Goal: Task Accomplishment & Management: Manage account settings

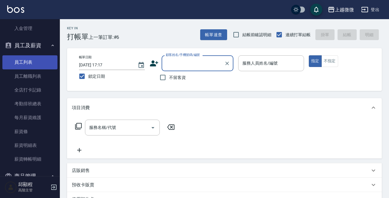
scroll to position [817, 0]
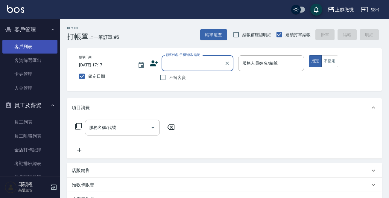
drag, startPoint x: 33, startPoint y: 48, endPoint x: 52, endPoint y: 48, distance: 19.8
click at [33, 48] on link "客戶列表" at bounding box center [29, 47] width 55 height 14
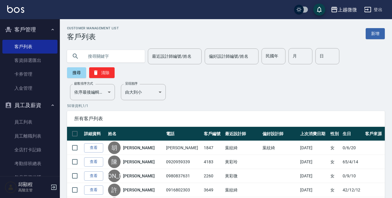
click at [120, 57] on input "text" at bounding box center [112, 56] width 56 height 16
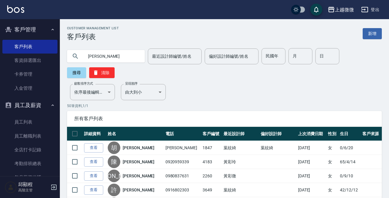
type input "[PERSON_NAME]"
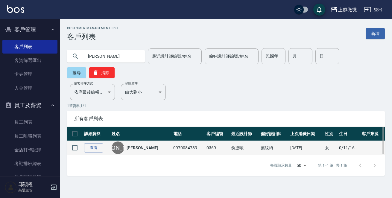
click at [137, 145] on link "[PERSON_NAME]" at bounding box center [143, 148] width 32 height 6
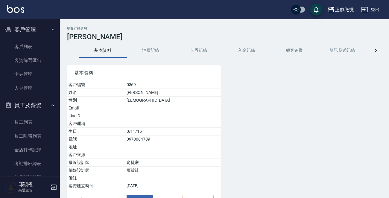
click at [152, 52] on button "消費記錄" at bounding box center [151, 50] width 48 height 14
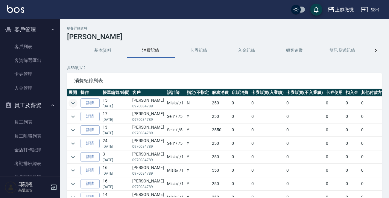
click at [73, 103] on icon "expand row" at bounding box center [72, 103] width 7 height 7
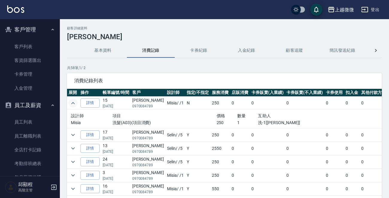
click at [67, 134] on div "顧客詳細資料 尤雅榛 基本資料 消費記錄 卡券紀錄 入金紀錄 顧客追蹤 簡訊發送紀錄 抽獎券紀錄 共 58 筆, 1 / 2 消費紀錄列表 展開 操作 帳單編…" at bounding box center [225, 128] width 330 height 205
click at [70, 134] on icon "expand row" at bounding box center [72, 135] width 7 height 7
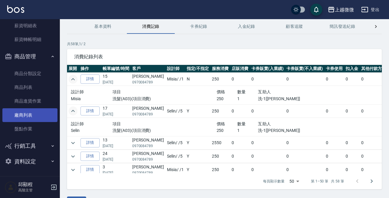
scroll to position [40, 0]
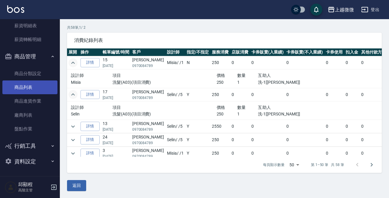
click at [38, 87] on link "商品列表" at bounding box center [29, 88] width 55 height 14
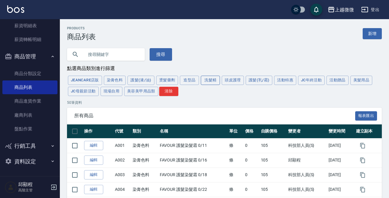
click at [208, 82] on button "洗髮精" at bounding box center [210, 80] width 19 height 9
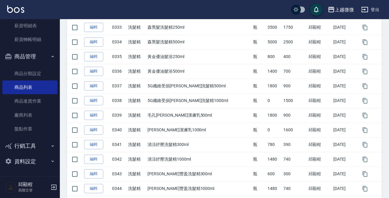
scroll to position [701, 0]
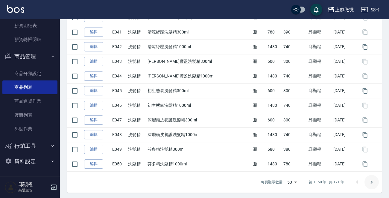
click at [369, 180] on icon "Go to next page" at bounding box center [371, 182] width 7 height 7
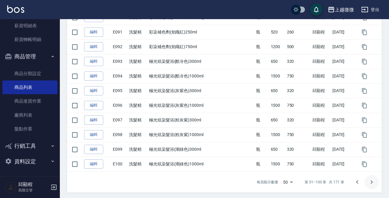
click at [371, 180] on icon "Go to next page" at bounding box center [371, 182] width 7 height 7
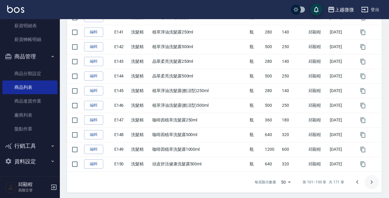
click at [371, 182] on icon "Go to next page" at bounding box center [371, 182] width 7 height 7
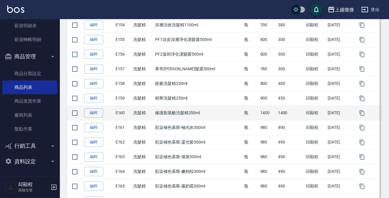
scroll to position [156, 0]
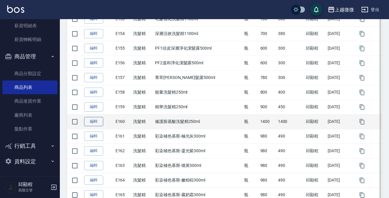
click at [94, 122] on link "編輯" at bounding box center [93, 121] width 19 height 9
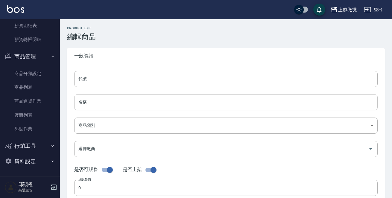
type input "E160"
type input "修護胺基酸洗髮精250ml"
type input "573c1966-624a-46bb-a923-36e61c8a8213"
type input "1400"
type input "700"
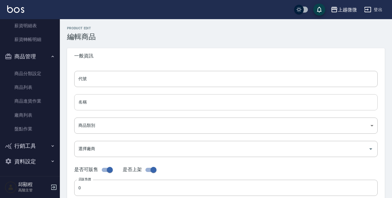
type input "1400"
type input "瓶"
type input "FALSE"
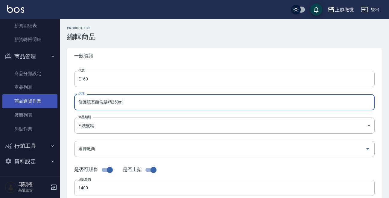
drag, startPoint x: 86, startPoint y: 103, endPoint x: 37, endPoint y: 102, distance: 49.4
type input "補水胺基酸洗髮精250ml"
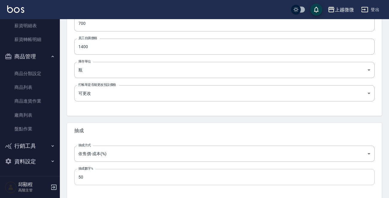
scroll to position [215, 0]
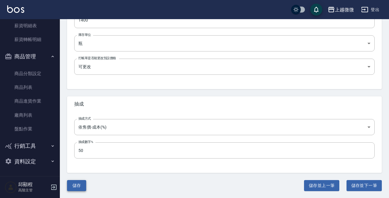
click at [76, 182] on button "儲存" at bounding box center [76, 185] width 19 height 11
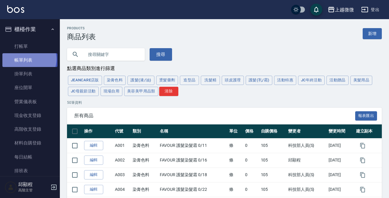
click at [29, 59] on link "帳單列表" at bounding box center [29, 60] width 55 height 14
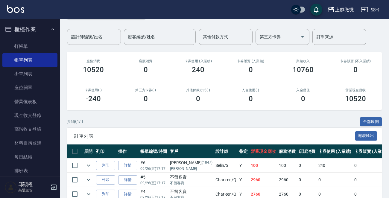
scroll to position [114, 0]
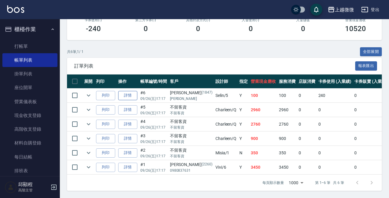
click at [132, 91] on link "詳情" at bounding box center [127, 95] width 19 height 9
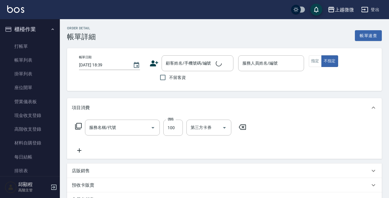
type input "[DATE] 17:17"
type input "Selin-5"
type input "剪瀏海(B01)"
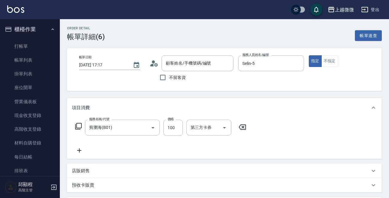
type input "[PERSON_NAME]/[PERSON_NAME]/1847"
type input "洗髮卡+[PERSON_NAME]絲(+0)(1/1)"
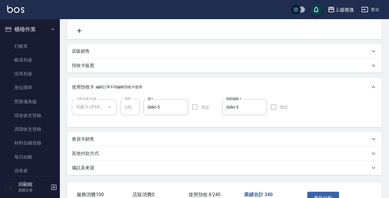
scroll to position [90, 0]
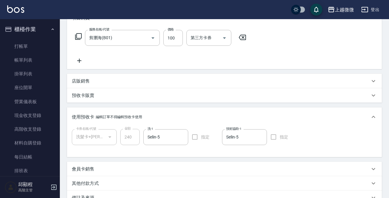
click at [86, 78] on p "店販銷售" at bounding box center [81, 81] width 18 height 6
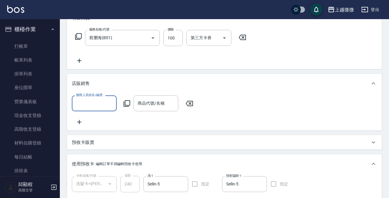
scroll to position [0, 0]
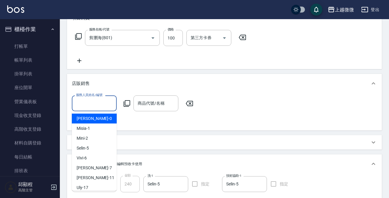
click at [96, 104] on input "服務人員姓名/編號" at bounding box center [95, 103] width 40 height 10
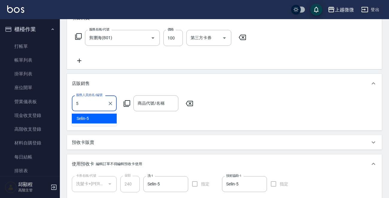
click at [99, 116] on div "Selin -5" at bounding box center [94, 119] width 45 height 10
type input "Selin-5"
click at [148, 108] on input "商品代號/名稱" at bounding box center [156, 103] width 40 height 10
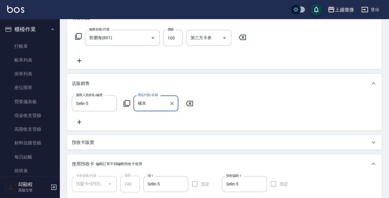
type input "補"
type input "胺基酸"
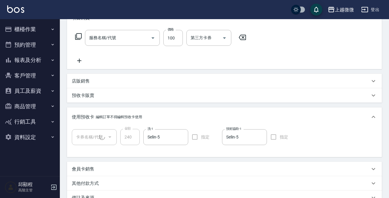
type input "[DATE] 17:17"
type input "Selin-5"
type input "[PERSON_NAME]/[PERSON_NAME]/1847"
type input "剪瀏海(B01)"
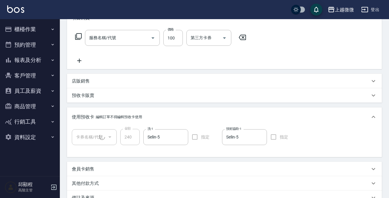
type input "洗髮卡+[PERSON_NAME]絲(+0)(1/1)"
click at [83, 81] on p "店販銷售" at bounding box center [81, 81] width 18 height 6
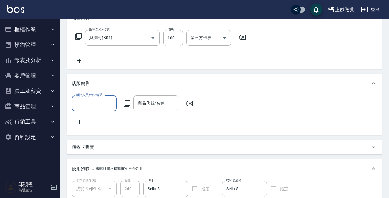
scroll to position [0, 0]
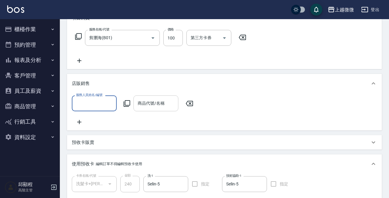
click at [142, 108] on input "商品代號/名稱" at bounding box center [156, 103] width 40 height 10
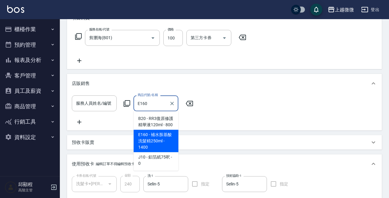
click at [160, 138] on span "E160 - 補水胺基酸洗髮精250ml - 1400" at bounding box center [156, 141] width 45 height 22
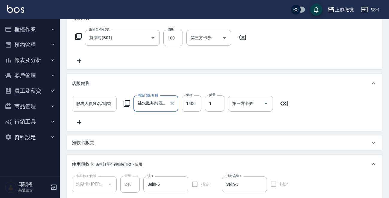
type input "補水胺基酸洗髮精250ml"
click at [100, 101] on div "服務人員姓名/編號 服務人員姓名/編號" at bounding box center [94, 104] width 45 height 16
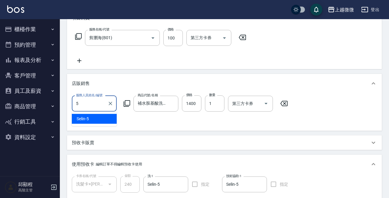
click at [93, 119] on div "Selin -5" at bounding box center [94, 119] width 45 height 10
type input "Selin-5"
click at [192, 102] on input "1400" at bounding box center [191, 104] width 19 height 16
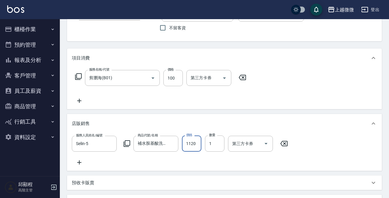
scroll to position [212, 0]
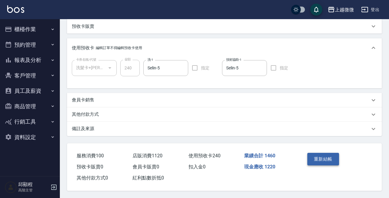
type input "1120"
click at [321, 156] on button "重新結帳" at bounding box center [324, 159] width 32 height 13
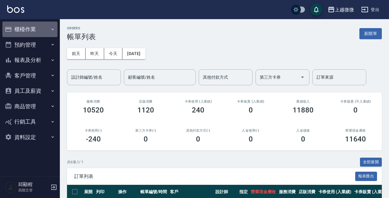
click at [37, 25] on button "櫃檯作業" at bounding box center [29, 30] width 55 height 16
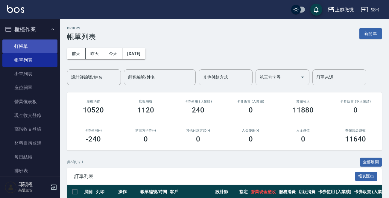
click at [25, 48] on link "打帳單" at bounding box center [29, 47] width 55 height 14
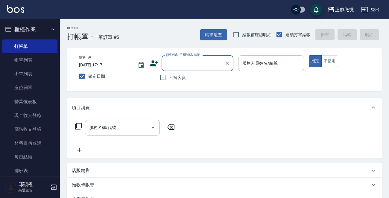
click at [271, 62] on div "服務人員姓名/編號 服務人員姓名/編號" at bounding box center [271, 63] width 66 height 16
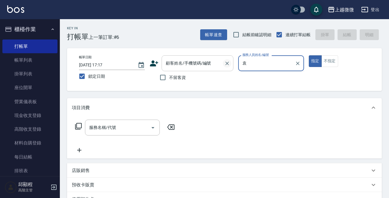
drag, startPoint x: 257, startPoint y: 64, endPoint x: 229, endPoint y: 66, distance: 28.5
click at [229, 66] on div "帳單日期 [DATE] 17:17 鎖定日期 顧客姓名/手機號碼/編號 顧客姓名/手機號碼/編號 不留客資 服務人員姓名/編號 [PERSON_NAME] 服…" at bounding box center [224, 69] width 301 height 28
type input "袁"
click at [198, 63] on div "顧客姓名/手機號碼/編號 顧客姓名/手機號碼/編號" at bounding box center [198, 63] width 72 height 16
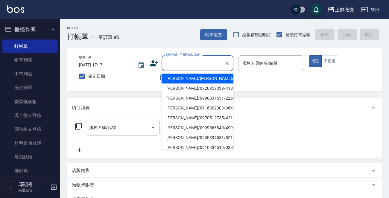
paste input "袁"
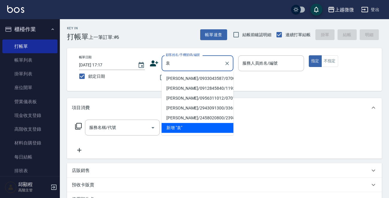
click at [195, 76] on li "[PERSON_NAME]/0933043587/0700" at bounding box center [198, 79] width 72 height 10
type input "[PERSON_NAME]/0933043587/0700"
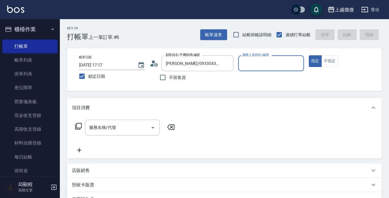
type input "Vivi-6"
click at [113, 123] on input "服務名稱/代號" at bounding box center [118, 128] width 61 height 10
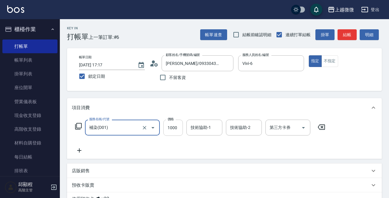
type input "補染(D01)"
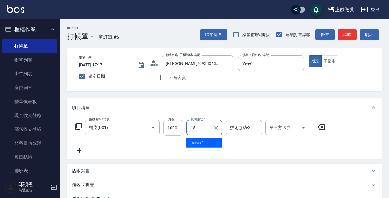
type input "Lily-15"
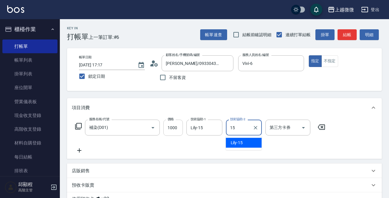
type input "Lily-15"
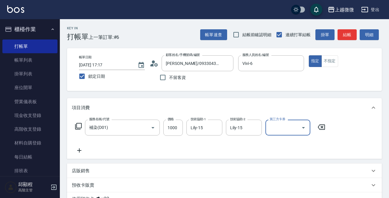
scroll to position [105, 0]
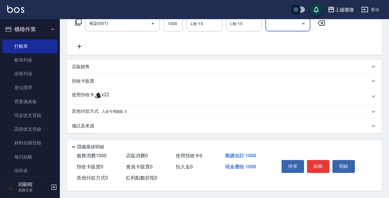
click at [78, 92] on p "使用預收卡" at bounding box center [83, 96] width 22 height 9
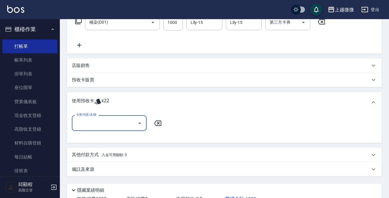
scroll to position [0, 0]
click at [99, 123] on input "卡券代號/名稱" at bounding box center [105, 123] width 61 height 10
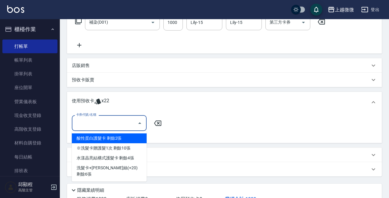
click at [117, 137] on div "酸性蛋白護髮卡 剩餘2張" at bounding box center [109, 139] width 75 height 10
type input "酸性蛋白護髮卡"
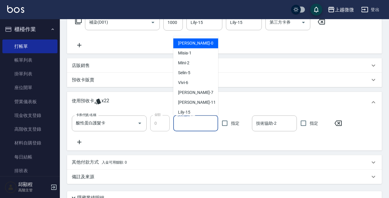
click at [200, 122] on input "技術協助-1" at bounding box center [196, 123] width 40 height 10
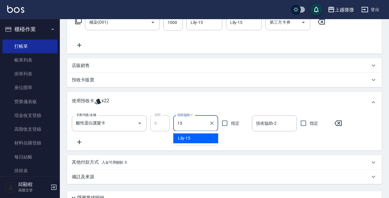
click at [199, 137] on div "Lily -15" at bounding box center [195, 139] width 45 height 10
type input "Lily-15"
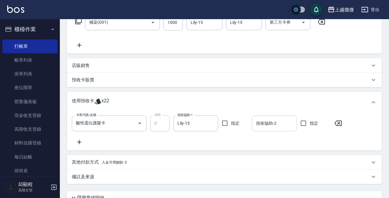
click at [254, 122] on div "技術協助-2" at bounding box center [274, 124] width 45 height 16
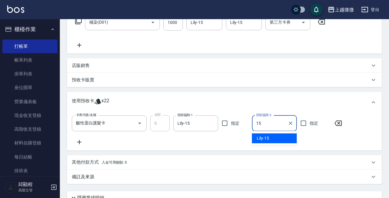
click at [265, 139] on span "Lily -15" at bounding box center [263, 138] width 12 height 6
type input "Lily-15"
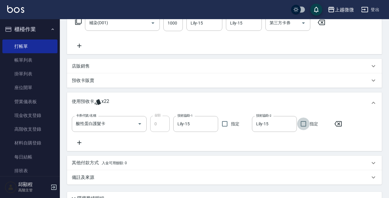
scroll to position [135, 0]
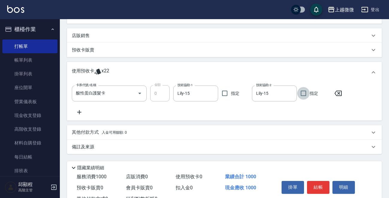
click at [79, 112] on icon at bounding box center [79, 112] width 4 height 4
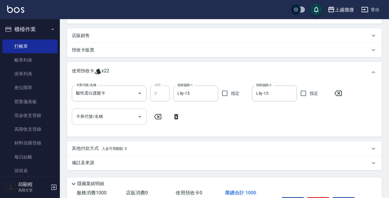
click at [117, 118] on input "卡券代號/名稱" at bounding box center [105, 116] width 61 height 10
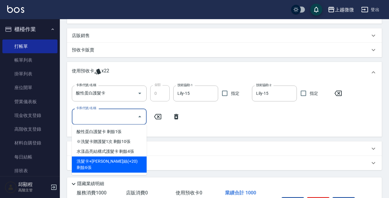
click at [129, 160] on div "洗髮卡+[PERSON_NAME]絲(+20) 剩餘6張" at bounding box center [109, 165] width 75 height 16
type input "洗髮卡+[PERSON_NAME]絲(+20)"
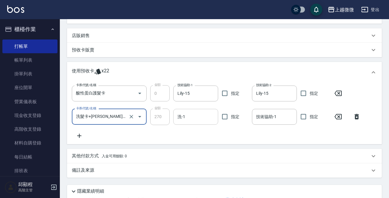
click at [199, 117] on input "洗-1" at bounding box center [196, 117] width 40 height 10
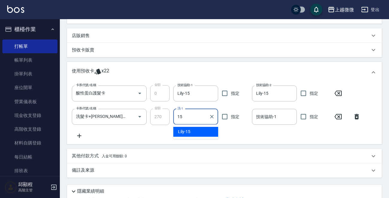
click at [197, 130] on div "Lily -15" at bounding box center [195, 132] width 45 height 10
type input "Lily-15"
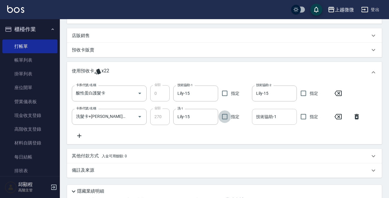
click at [278, 118] on input "技術協助-1" at bounding box center [275, 117] width 40 height 10
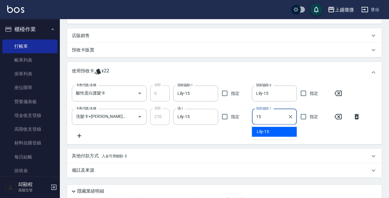
click at [270, 132] on div "Lily -15" at bounding box center [274, 132] width 45 height 10
type input "Lily-15"
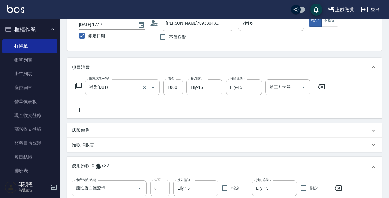
scroll to position [30, 0]
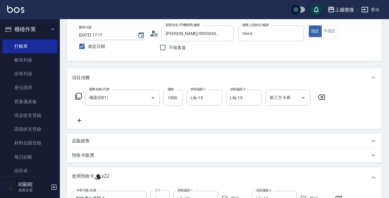
click at [78, 120] on icon at bounding box center [79, 120] width 15 height 7
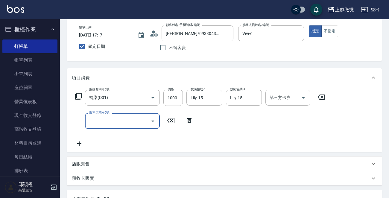
drag, startPoint x: 78, startPoint y: 120, endPoint x: 112, endPoint y: 122, distance: 34.0
click at [112, 122] on input "服務名稱/代號" at bounding box center [118, 121] width 61 height 10
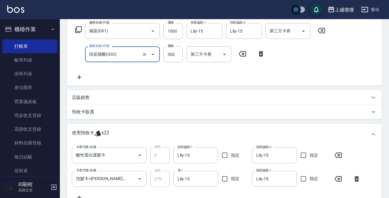
scroll to position [84, 0]
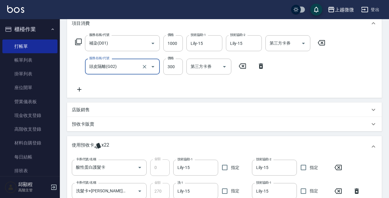
type input "頭皮隔離(G02)"
click at [80, 108] on p "店販銷售" at bounding box center [81, 110] width 18 height 6
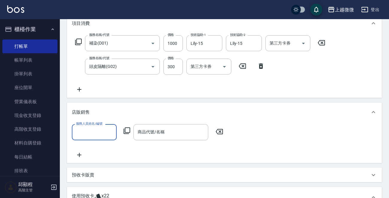
scroll to position [0, 0]
click at [99, 129] on input "服務人員姓名/編號" at bounding box center [95, 132] width 40 height 10
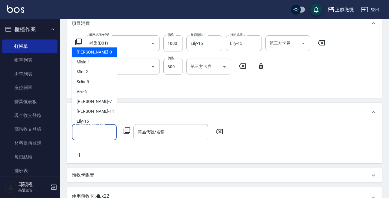
drag, startPoint x: 100, startPoint y: 129, endPoint x: 103, endPoint y: 130, distance: 3.3
click at [100, 129] on input "服務人員姓名/編號" at bounding box center [95, 132] width 40 height 10
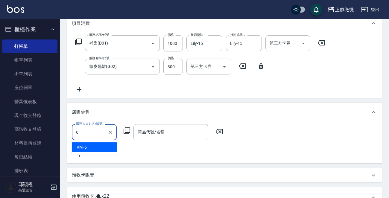
click at [102, 145] on div "Vivi -6" at bounding box center [94, 148] width 45 height 10
type input "Vivi-6"
click at [164, 132] on div "商品代號/名稱 商品代號/名稱" at bounding box center [171, 132] width 75 height 16
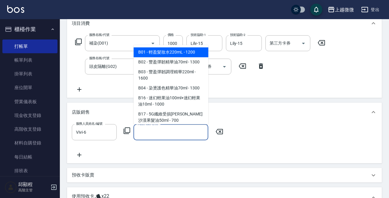
type input "ㄑ"
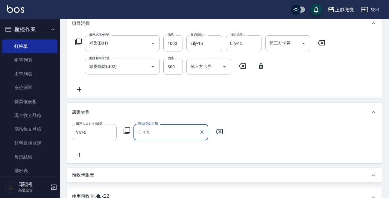
type input "光"
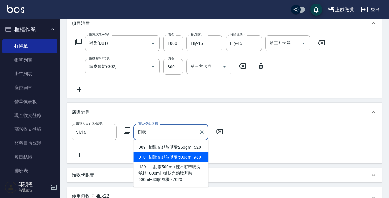
click at [191, 157] on span "D10 - 樹狀光點胺基酸500gm - 980" at bounding box center [171, 157] width 75 height 10
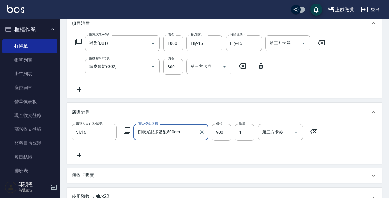
type input "樹狀光點胺基酸500gm"
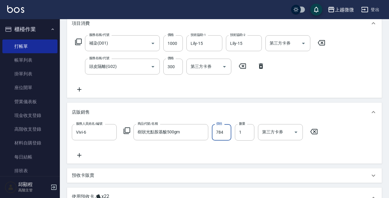
type input "784"
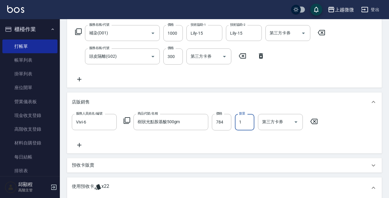
scroll to position [240, 0]
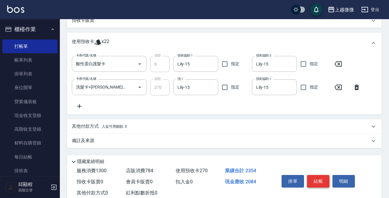
click at [320, 182] on button "結帳" at bounding box center [318, 181] width 22 height 13
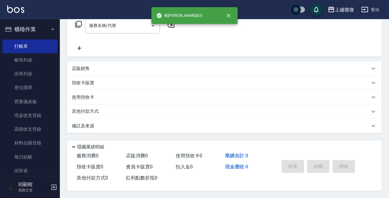
scroll to position [0, 0]
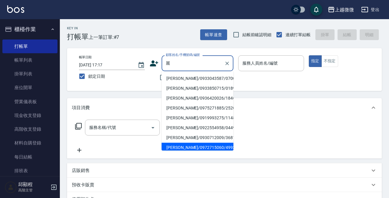
click at [192, 146] on li "[PERSON_NAME]/0972715060/4993" at bounding box center [198, 148] width 72 height 10
type input "[PERSON_NAME]/0972715060/4993"
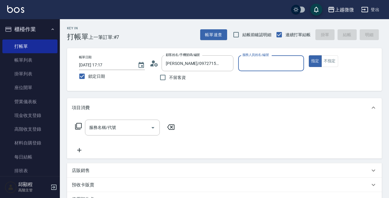
type input "Mini-2"
click at [124, 130] on input "服務名稱/代號" at bounding box center [118, 128] width 61 height 10
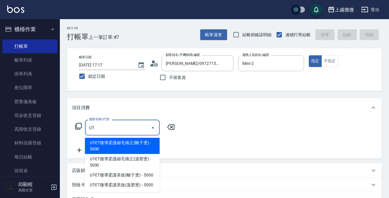
click at [126, 145] on span "UT-ET微導柔護縮毛矯正(離子燙) - 5000" at bounding box center [122, 146] width 75 height 16
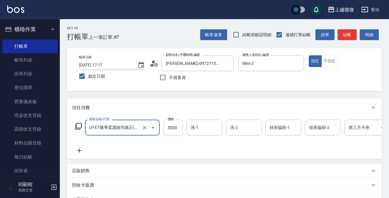
type input "UT-ET微導柔護縮毛矯正(離子燙)(C13)"
type input "3750"
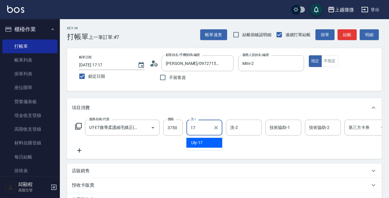
type input "Uly-17"
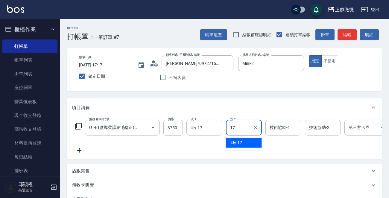
type input "Uly-17"
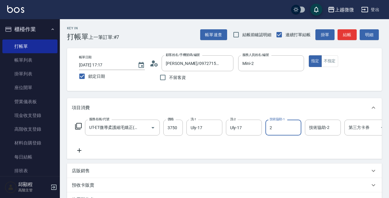
type input "Mini-2"
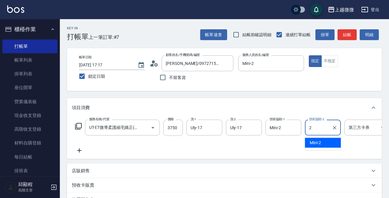
type input "Mini-2"
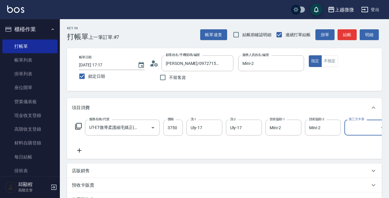
click at [81, 149] on icon at bounding box center [79, 150] width 15 height 7
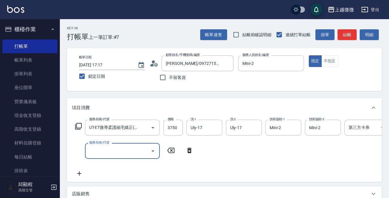
click at [111, 149] on div "服務名稱/代號 服務名稱/代號" at bounding box center [122, 151] width 75 height 16
type input "瞬間護髮(E02)"
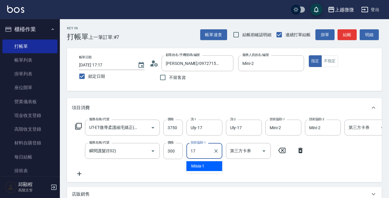
type input "Uly-17"
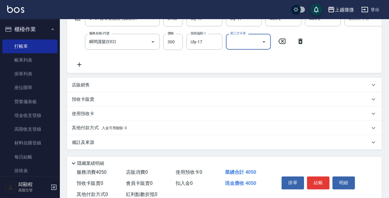
scroll to position [120, 0]
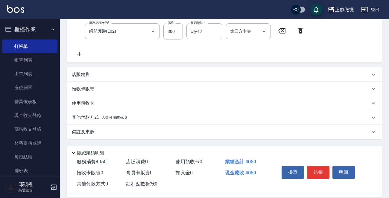
click at [80, 56] on icon at bounding box center [79, 54] width 15 height 7
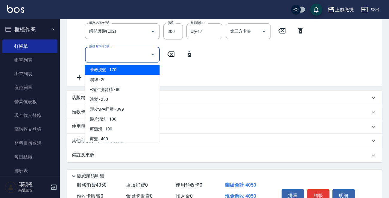
scroll to position [0, 0]
click at [95, 55] on input "服務名稱/代號" at bounding box center [118, 54] width 61 height 10
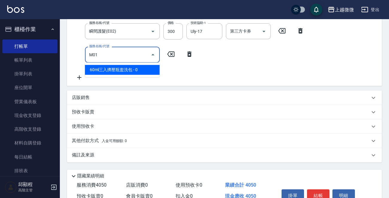
click at [126, 67] on span "60ml三入擠壓瓶盥洗包 - 0" at bounding box center [122, 70] width 75 height 10
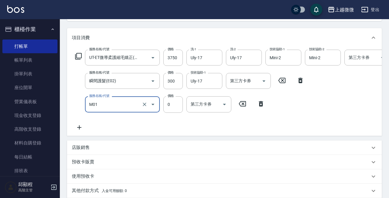
scroll to position [155, 0]
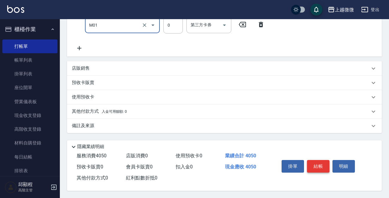
type input "60ml三入擠壓瓶盥洗包(M01)"
click at [313, 164] on button "結帳" at bounding box center [318, 166] width 22 height 13
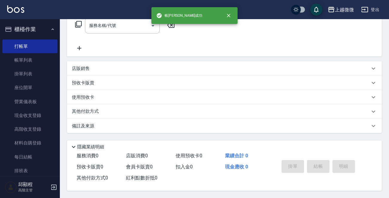
scroll to position [0, 0]
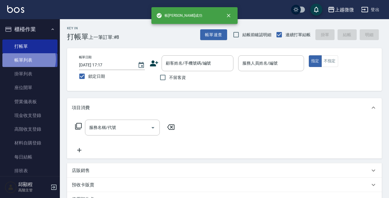
click at [28, 59] on link "帳單列表" at bounding box center [29, 60] width 55 height 14
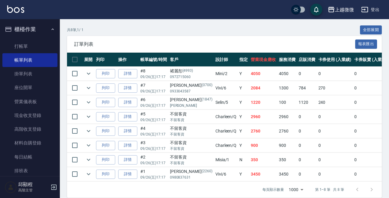
scroll to position [143, 0]
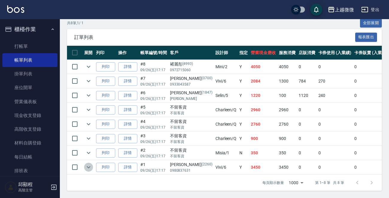
click at [89, 164] on icon "expand row" at bounding box center [88, 167] width 7 height 7
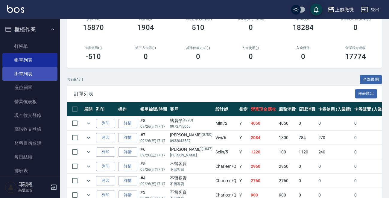
scroll to position [0, 0]
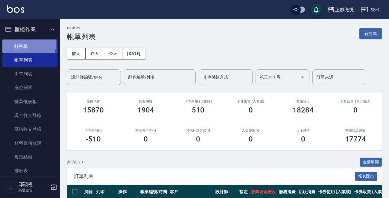
click at [22, 44] on link "打帳單" at bounding box center [29, 47] width 55 height 14
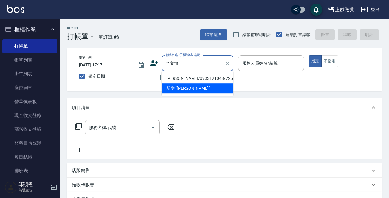
click at [196, 78] on li "[PERSON_NAME]/0933121048/2257" at bounding box center [198, 79] width 72 height 10
type input "[PERSON_NAME]/0933121048/2257"
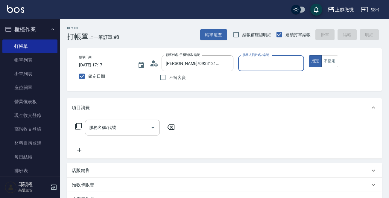
type input "Vivi-6"
click at [110, 122] on div "服務名稱/代號" at bounding box center [122, 128] width 75 height 16
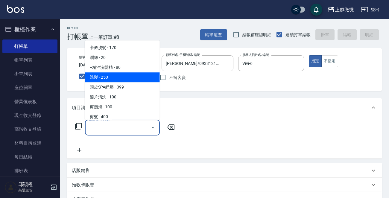
drag, startPoint x: 126, startPoint y: 72, endPoint x: 125, endPoint y: 76, distance: 4.2
click at [125, 76] on ul "卡券洗髮 - 170 潤絲 - 20 +精油洗髮精 - 80 洗髮 - 250 頭皮SPA紓壓 - 399 髮片清洗 - 100 剪瀏海 - 100 剪髮 -…" at bounding box center [122, 79] width 75 height 79
click at [125, 76] on span "洗髮 - 250" at bounding box center [122, 77] width 75 height 10
type input "洗髮(A03)"
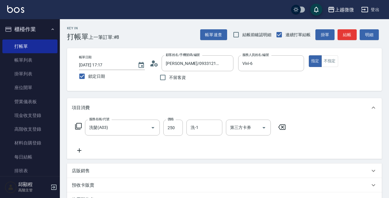
click at [78, 152] on icon at bounding box center [79, 150] width 15 height 7
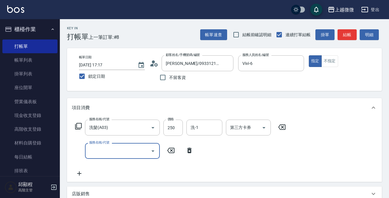
click at [103, 152] on input "服務名稱/代號" at bounding box center [118, 151] width 61 height 10
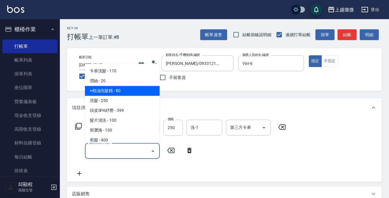
click at [133, 94] on span "+精油洗髮精 - 80" at bounding box center [122, 91] width 75 height 10
type input "+精油洗髮精(A02)"
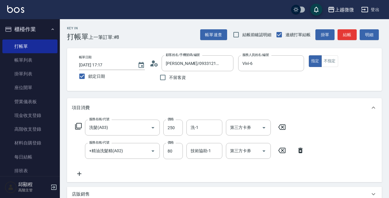
click at [77, 176] on icon at bounding box center [79, 173] width 15 height 7
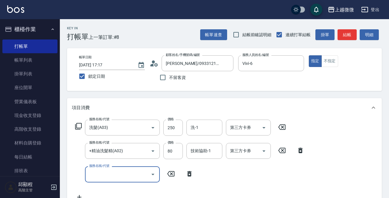
click at [117, 181] on div "服務名稱/代號" at bounding box center [122, 175] width 75 height 16
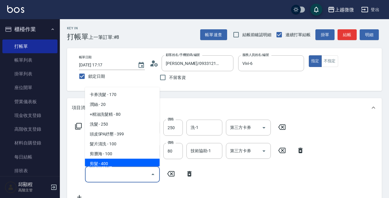
click at [128, 161] on span "剪髮 - 400" at bounding box center [122, 164] width 75 height 10
type input "剪髮(B02)"
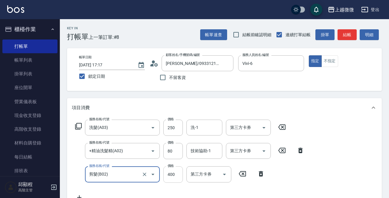
click at [170, 170] on input "400" at bounding box center [173, 175] width 19 height 16
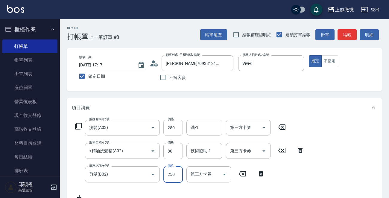
type input "250"
click at [170, 131] on input "250" at bounding box center [173, 128] width 19 height 16
type input "260"
click at [205, 129] on input "洗-1" at bounding box center [204, 128] width 31 height 10
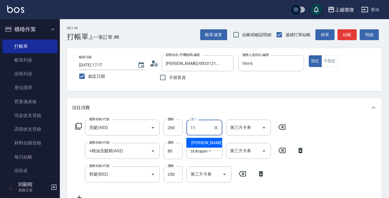
click at [198, 140] on span "[PERSON_NAME] -11" at bounding box center [210, 143] width 38 height 6
type input "[PERSON_NAME]-11"
click at [210, 151] on input "技術協助-1" at bounding box center [204, 151] width 31 height 10
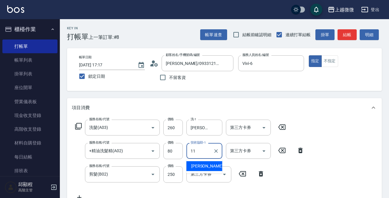
click at [204, 167] on span "[PERSON_NAME] -11" at bounding box center [210, 166] width 38 height 6
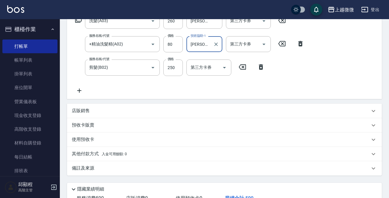
scroll to position [151, 0]
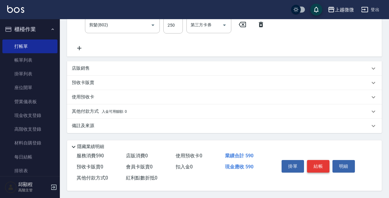
type input "[PERSON_NAME]-11"
click at [320, 165] on button "結帳" at bounding box center [318, 166] width 22 height 13
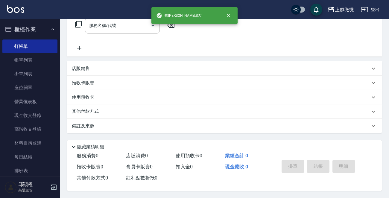
scroll to position [0, 0]
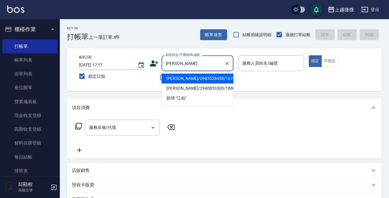
click at [198, 79] on li "[PERSON_NAME]/0985528458/1673" at bounding box center [198, 79] width 72 height 10
type input "[PERSON_NAME]/0985528458/1673"
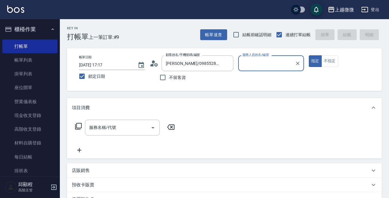
type input "Selin-5"
click at [109, 127] on div "服務名稱/代號 服務名稱/代號" at bounding box center [122, 128] width 75 height 16
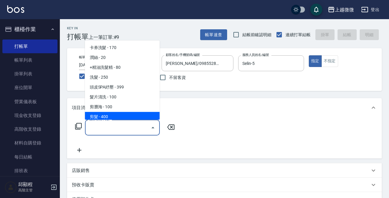
click at [114, 116] on span "剪髮 - 400" at bounding box center [122, 117] width 75 height 10
type input "剪髮(B02)"
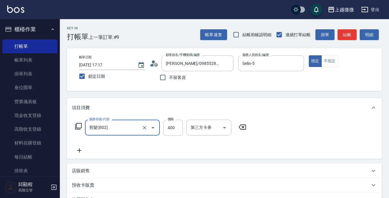
click at [77, 150] on icon at bounding box center [79, 150] width 15 height 7
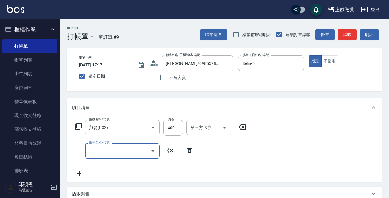
click at [113, 158] on div "服務名稱/代號" at bounding box center [122, 151] width 75 height 16
type input "染髮(D02)"
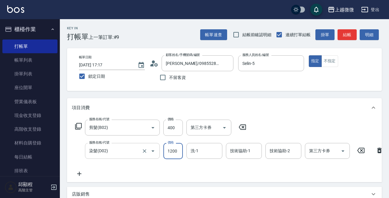
type input "1200"
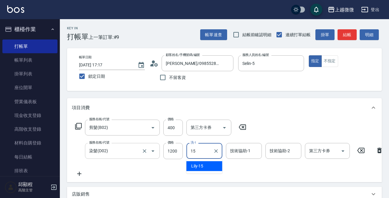
type input "Lily-15"
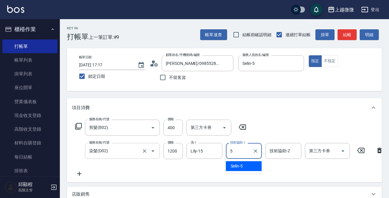
type input "Selin-5"
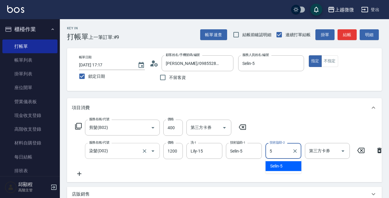
type input "Selin-5"
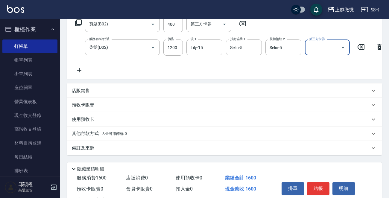
scroll to position [132, 0]
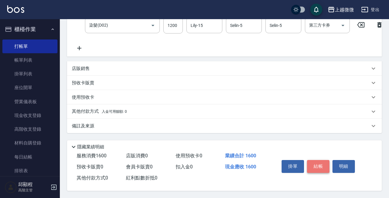
click at [317, 165] on button "結帳" at bounding box center [318, 166] width 22 height 13
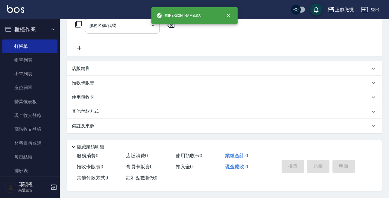
scroll to position [0, 0]
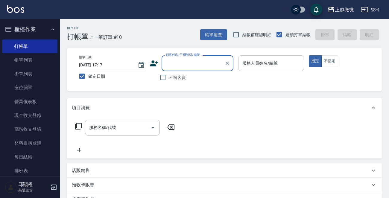
click at [265, 70] on div "服務人員姓名/編號" at bounding box center [271, 63] width 66 height 16
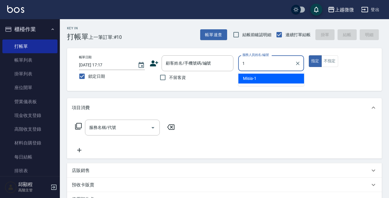
click at [254, 79] on span "Misia -1" at bounding box center [249, 78] width 13 height 6
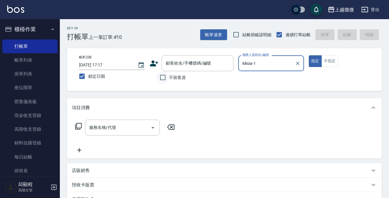
type input "Misia-1"
click at [160, 76] on input "不留客資" at bounding box center [163, 77] width 13 height 13
drag, startPoint x: 162, startPoint y: 77, endPoint x: 178, endPoint y: 67, distance: 18.9
click at [163, 77] on input "不留客資" at bounding box center [163, 77] width 13 height 13
checkbox input "false"
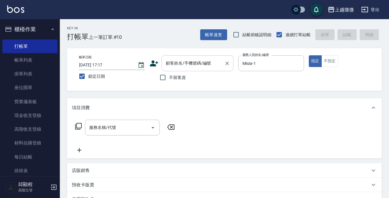
drag, startPoint x: 188, startPoint y: 63, endPoint x: 193, endPoint y: 61, distance: 5.0
click at [191, 63] on input "顧客姓名/手機號碼/編號" at bounding box center [193, 63] width 58 height 10
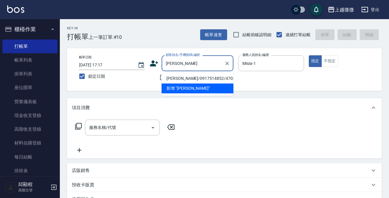
click at [201, 74] on li "[PERSON_NAME]/0917514852/4705" at bounding box center [198, 79] width 72 height 10
type input "[PERSON_NAME]/0917514852/4705"
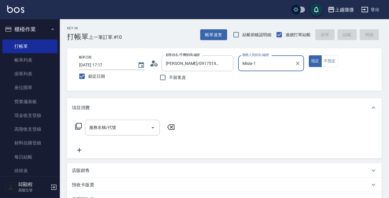
type input "[PERSON_NAME]-7"
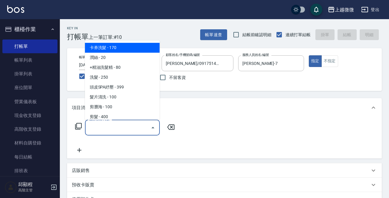
click at [108, 125] on div "服務名稱/代號 服務名稱/代號" at bounding box center [122, 128] width 75 height 16
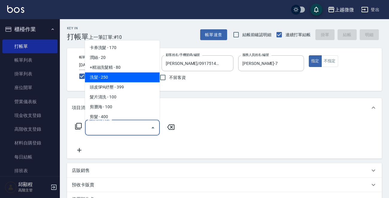
click at [118, 76] on span "洗髮 - 250" at bounding box center [122, 77] width 75 height 10
type input "洗髮(A03)"
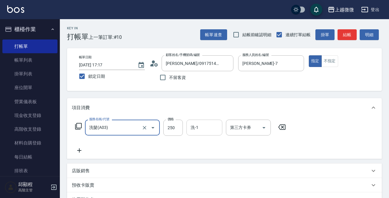
click at [204, 131] on input "洗-1" at bounding box center [204, 128] width 31 height 10
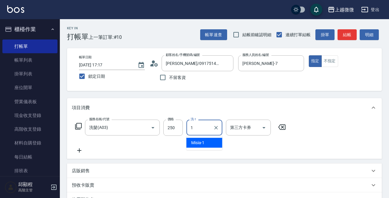
click at [200, 140] on span "Misia -1" at bounding box center [197, 143] width 13 height 6
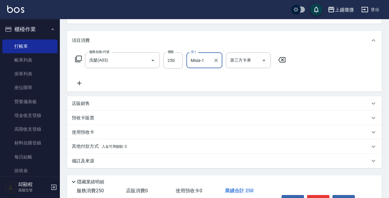
scroll to position [104, 0]
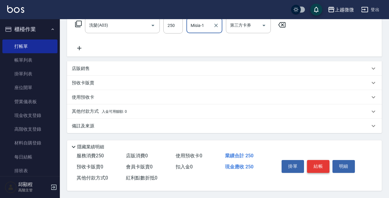
type input "Misia-1"
click at [320, 161] on button "結帳" at bounding box center [318, 166] width 22 height 13
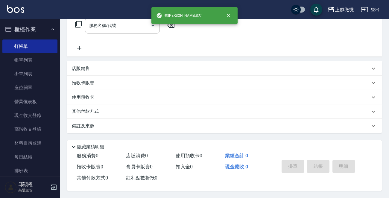
scroll to position [0, 0]
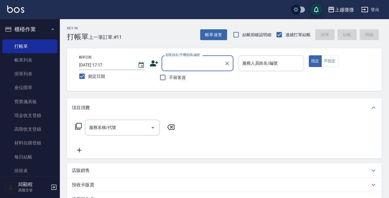
click at [255, 63] on div "服務人員姓名/編號 服務人員姓名/編號" at bounding box center [271, 63] width 66 height 16
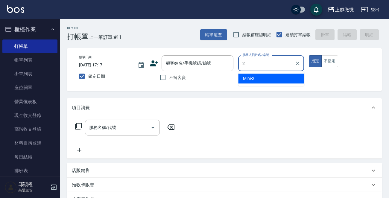
click at [260, 79] on div "Mini -2" at bounding box center [271, 79] width 66 height 10
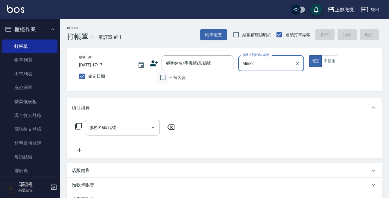
type input "Mini-2"
drag, startPoint x: 163, startPoint y: 76, endPoint x: 157, endPoint y: 88, distance: 13.4
click at [164, 77] on input "不留客資" at bounding box center [163, 77] width 13 height 13
checkbox input "true"
click at [126, 122] on div "服務名稱/代號" at bounding box center [122, 128] width 75 height 16
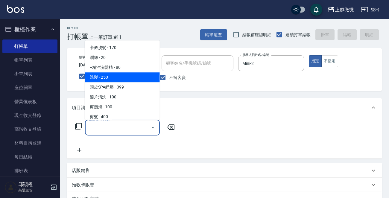
click at [117, 78] on span "洗髮 - 250" at bounding box center [122, 77] width 75 height 10
type input "洗髮(A03)"
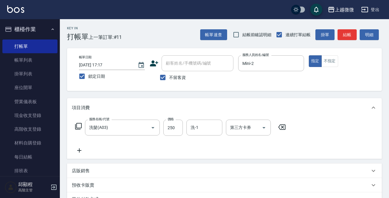
click at [78, 150] on icon at bounding box center [79, 150] width 15 height 7
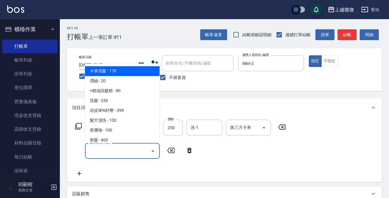
click at [108, 153] on input "服務名稱/代號" at bounding box center [118, 151] width 61 height 10
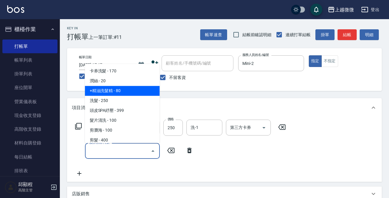
click at [121, 92] on span "+精油洗髮精 - 80" at bounding box center [122, 91] width 75 height 10
type input "+精油洗髮精(A02)"
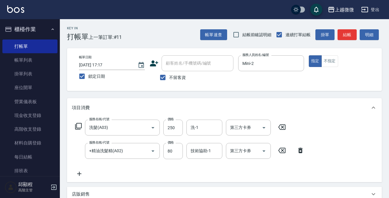
click at [78, 174] on icon at bounding box center [79, 173] width 15 height 7
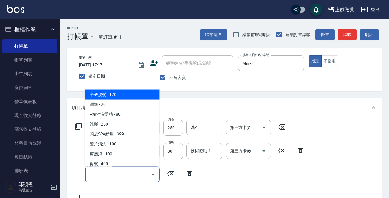
click at [102, 174] on input "服務名稱/代號" at bounding box center [118, 174] width 61 height 10
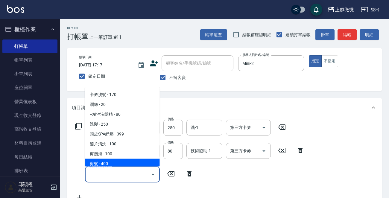
click at [120, 160] on span "剪髮 - 400" at bounding box center [122, 164] width 75 height 10
type input "剪髮(B02)"
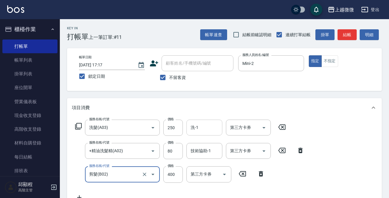
click at [206, 131] on input "洗-1" at bounding box center [204, 128] width 31 height 10
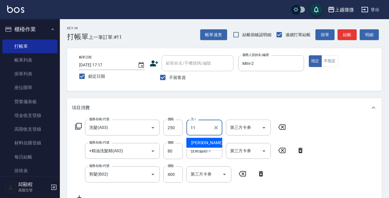
click at [205, 139] on div "[PERSON_NAME] -11" at bounding box center [205, 143] width 36 height 10
type input "[PERSON_NAME]-11"
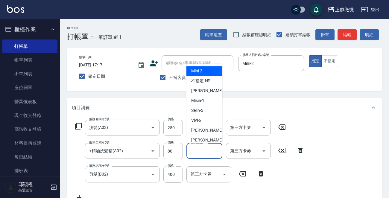
click at [202, 149] on div "技術協助-1 技術協助-1" at bounding box center [205, 151] width 36 height 16
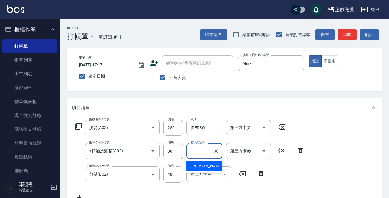
click at [202, 164] on span "[PERSON_NAME] -11" at bounding box center [210, 166] width 38 height 6
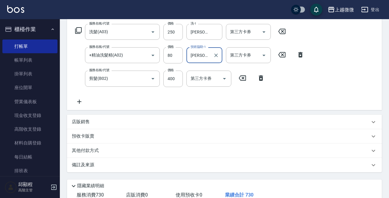
scroll to position [136, 0]
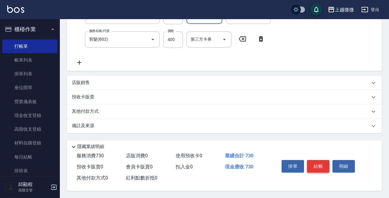
type input "[PERSON_NAME]-11"
click at [315, 166] on button "結帳" at bounding box center [318, 166] width 22 height 13
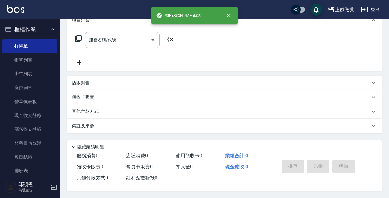
scroll to position [0, 0]
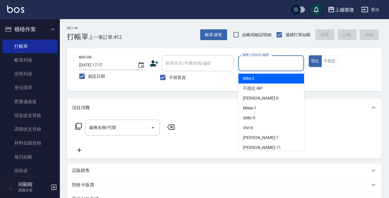
click at [283, 65] on input "服務人員姓名/編號" at bounding box center [271, 63] width 61 height 10
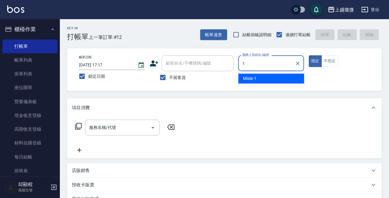
click at [267, 78] on div "Misia -1" at bounding box center [271, 79] width 66 height 10
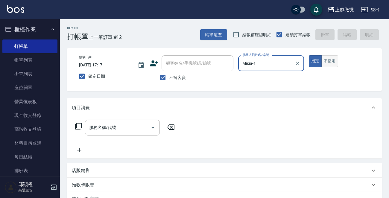
type input "Misia-1"
click at [333, 64] on button "不指定" at bounding box center [330, 61] width 17 height 12
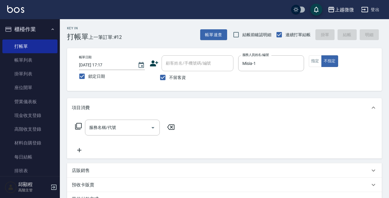
click at [105, 129] on div "服務名稱/代號 服務名稱/代號" at bounding box center [122, 128] width 75 height 16
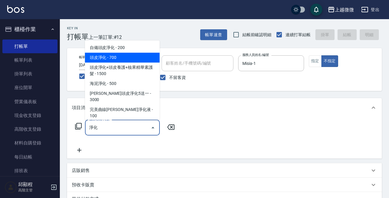
click at [135, 59] on span "頭皮淨化 - 700" at bounding box center [122, 58] width 75 height 10
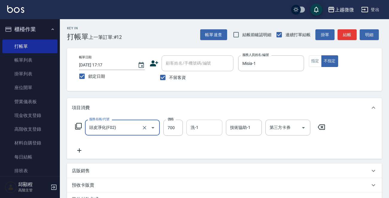
type input "頭皮淨化(F02)"
click at [202, 129] on input "洗-1" at bounding box center [204, 128] width 31 height 10
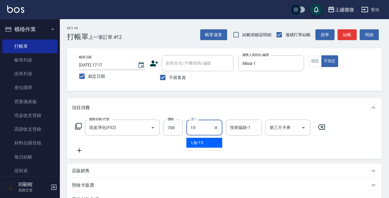
click at [200, 141] on span "Lily -15" at bounding box center [197, 143] width 12 height 6
type input "Lily-15"
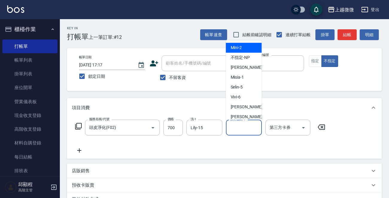
drag, startPoint x: 235, startPoint y: 130, endPoint x: 247, endPoint y: 137, distance: 12.7
click at [236, 130] on input "技術協助-1" at bounding box center [244, 128] width 31 height 10
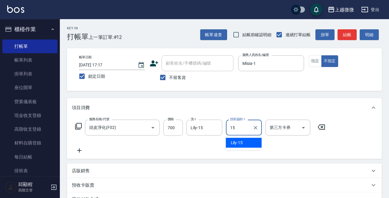
click at [243, 138] on div "Lily -15" at bounding box center [244, 143] width 36 height 10
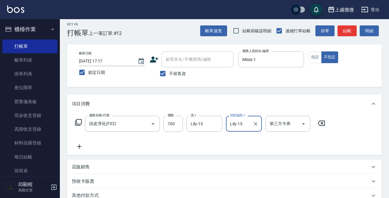
scroll to position [90, 0]
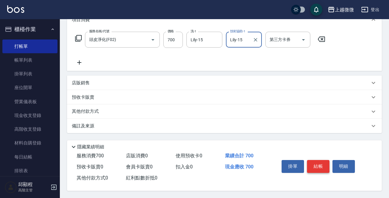
type input "Lily-15"
click at [315, 165] on button "結帳" at bounding box center [318, 166] width 22 height 13
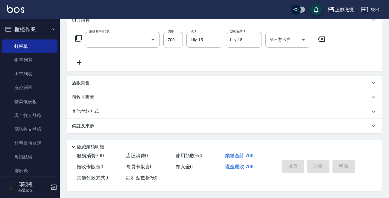
scroll to position [0, 0]
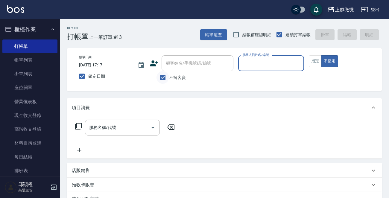
drag, startPoint x: 167, startPoint y: 79, endPoint x: 174, endPoint y: 74, distance: 8.8
click at [167, 79] on input "不留客資" at bounding box center [163, 77] width 13 height 13
checkbox input "false"
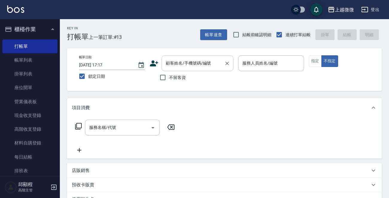
click at [192, 66] on div "顧客姓名/手機號碼/編號 顧客姓名/手機號碼/編號" at bounding box center [198, 63] width 72 height 16
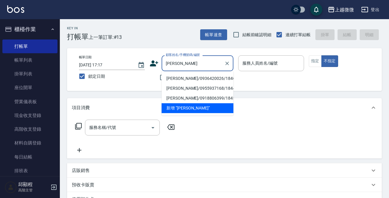
click at [201, 78] on li "[PERSON_NAME]/0936420026/1846" at bounding box center [198, 79] width 72 height 10
type input "[PERSON_NAME]/0936420026/1846"
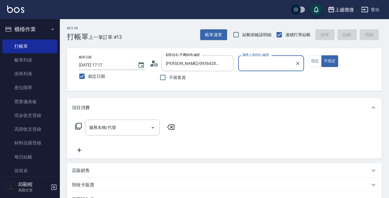
type input "Vivi-6"
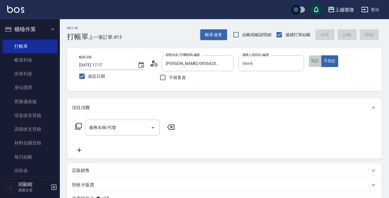
click at [316, 63] on button "指定" at bounding box center [315, 61] width 13 height 12
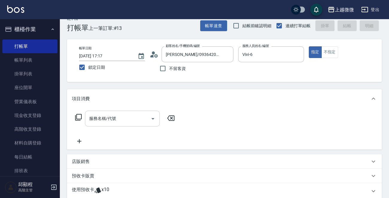
scroll to position [90, 0]
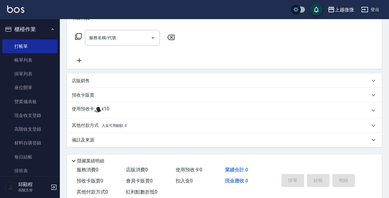
click at [77, 107] on p "使用預收卡" at bounding box center [83, 110] width 22 height 9
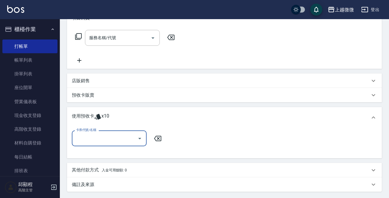
scroll to position [0, 0]
click at [108, 137] on input "卡券代號/名稱" at bounding box center [105, 138] width 61 height 10
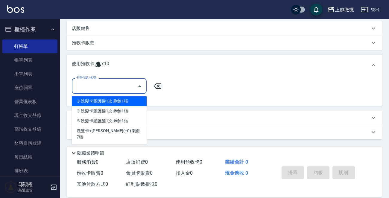
scroll to position [150, 0]
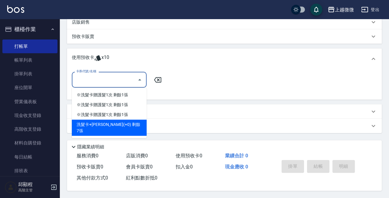
click at [118, 123] on div "洗髮卡+[PERSON_NAME](+0) 剩餘7張" at bounding box center [109, 128] width 75 height 16
type input "洗髮卡+[PERSON_NAME]絲(+0)"
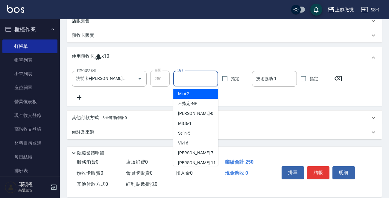
click at [192, 75] on input "洗-1" at bounding box center [196, 79] width 40 height 10
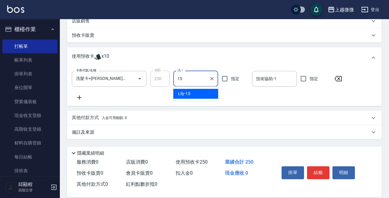
click at [193, 90] on div "Lily -15" at bounding box center [195, 94] width 45 height 10
type input "Lily-15"
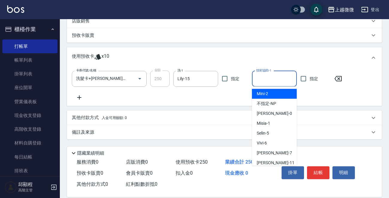
click at [271, 83] on input "技術協助-1" at bounding box center [275, 79] width 40 height 10
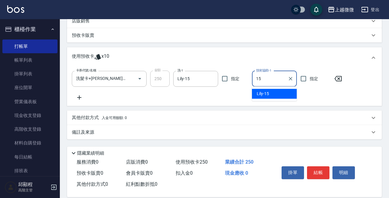
click at [274, 96] on div "Lily -15" at bounding box center [274, 94] width 45 height 10
type input "Lily-15"
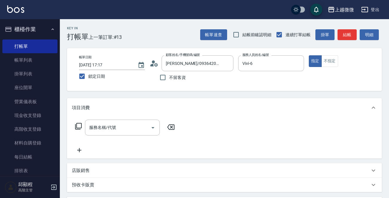
scroll to position [158, 0]
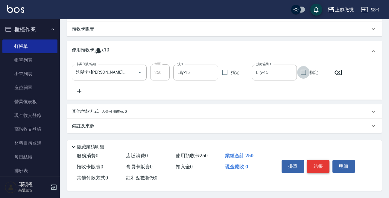
click at [314, 162] on button "結帳" at bounding box center [318, 166] width 22 height 13
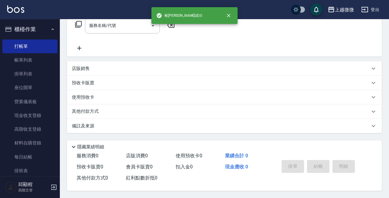
scroll to position [0, 0]
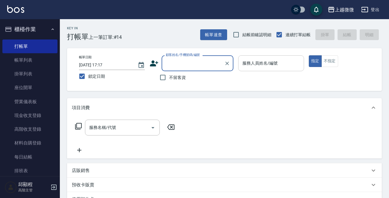
click at [275, 61] on input "服務人員姓名/編號" at bounding box center [271, 63] width 61 height 10
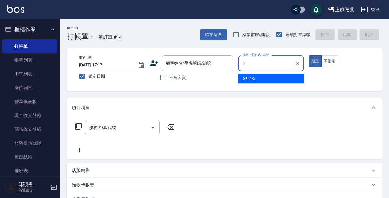
click at [270, 76] on div "Selin -5" at bounding box center [271, 79] width 66 height 10
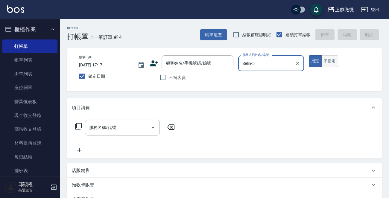
type input "Selin-5"
click at [330, 60] on button "不指定" at bounding box center [330, 61] width 17 height 12
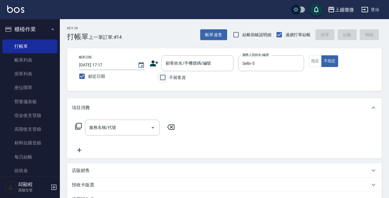
click at [161, 81] on input "不留客資" at bounding box center [163, 77] width 13 height 13
checkbox input "true"
click at [121, 126] on input "服務名稱/代號" at bounding box center [118, 128] width 61 height 10
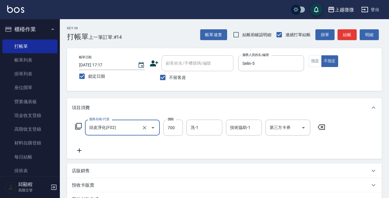
type input "頭皮淨化(F02)"
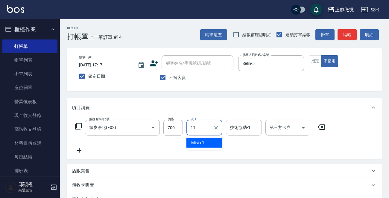
type input "[PERSON_NAME]-11"
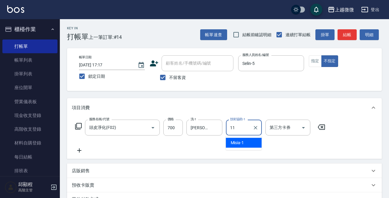
type input "[PERSON_NAME]-11"
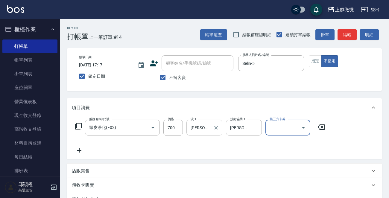
drag, startPoint x: 251, startPoint y: 126, endPoint x: 212, endPoint y: 126, distance: 38.9
click at [212, 126] on div "服務名稱/代號 頭皮淨化(F02) 服務名稱/代號 價格 700 價格 洗-1 Kristin-11 洗-1 技術協助-1 Kristin-11 技術協助-1…" at bounding box center [200, 128] width 257 height 16
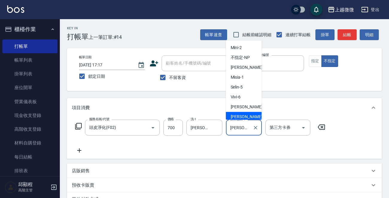
click at [242, 130] on input "[PERSON_NAME]-11" at bounding box center [240, 128] width 22 height 10
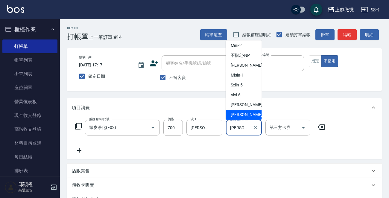
drag, startPoint x: 255, startPoint y: 129, endPoint x: 249, endPoint y: 129, distance: 6.3
click at [255, 129] on icon "Clear" at bounding box center [256, 128] width 6 height 6
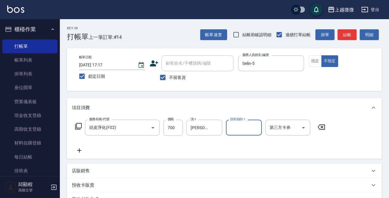
click at [245, 129] on input "技術協助-1" at bounding box center [244, 128] width 31 height 10
click at [240, 140] on span "Selin -5" at bounding box center [237, 143] width 12 height 6
type input "Selin-5"
click at [81, 152] on icon at bounding box center [79, 150] width 15 height 7
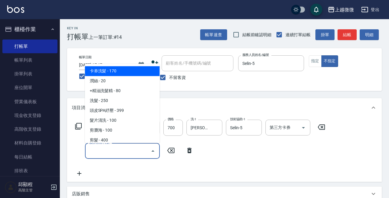
click at [99, 152] on input "服務名稱/代號" at bounding box center [118, 151] width 61 height 10
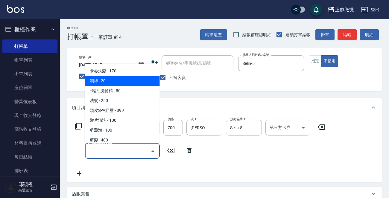
click at [136, 81] on span "潤絲 - 20" at bounding box center [122, 81] width 75 height 10
type input "潤絲(A01)"
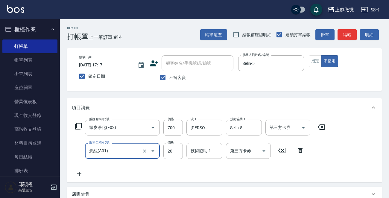
click at [205, 151] on div "技術協助-1 技術協助-1" at bounding box center [205, 151] width 36 height 16
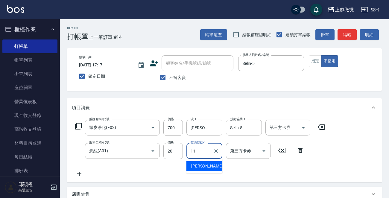
click at [202, 164] on span "[PERSON_NAME] -11" at bounding box center [210, 166] width 38 height 6
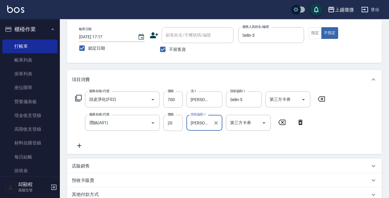
scroll to position [0, 0]
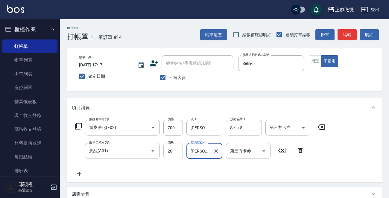
type input "[PERSON_NAME]-11"
click at [166, 149] on input "20" at bounding box center [173, 151] width 19 height 16
click at [292, 172] on div "服務名稱/代號 頭皮淨化(F02) 服務名稱/代號 價格 700 價格 洗-1 Kristin-11 洗-1 技術協助-1 Selin-5 技術協助-1 第三…" at bounding box center [200, 149] width 257 height 58
click at [174, 150] on input "0" at bounding box center [173, 151] width 19 height 16
type input "20"
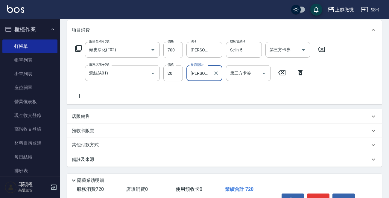
scroll to position [113, 0]
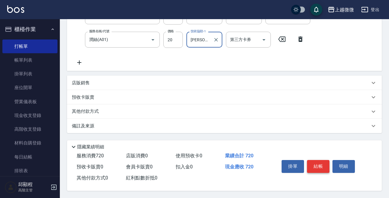
click at [318, 164] on button "結帳" at bounding box center [318, 166] width 22 height 13
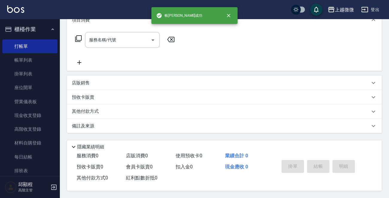
scroll to position [0, 0]
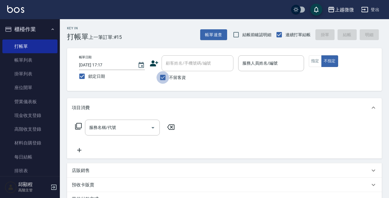
drag, startPoint x: 161, startPoint y: 77, endPoint x: 169, endPoint y: 71, distance: 9.2
click at [163, 77] on input "不留客資" at bounding box center [163, 77] width 13 height 13
checkbox input "false"
click at [178, 64] on div "顧客姓名/手機號碼/編號 顧客姓名/手機號碼/編號" at bounding box center [198, 63] width 72 height 16
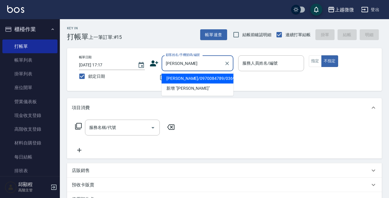
click at [202, 76] on li "[PERSON_NAME]/0970084789/0369" at bounding box center [198, 79] width 72 height 10
type input "[PERSON_NAME]/0970084789/0369"
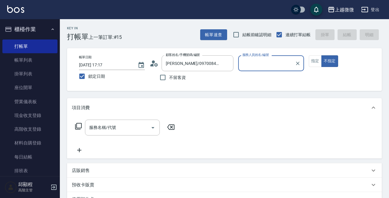
type input "Selin-5"
click at [315, 64] on button "指定" at bounding box center [315, 61] width 13 height 12
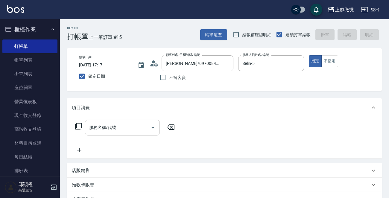
click at [111, 124] on div "服務名稱/代號 服務名稱/代號" at bounding box center [122, 128] width 75 height 16
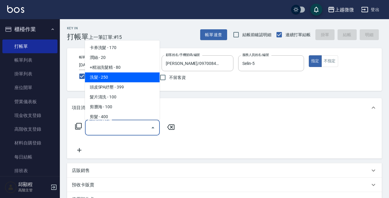
click at [114, 76] on span "洗髮 - 250" at bounding box center [122, 77] width 75 height 10
type input "洗髮(A03)"
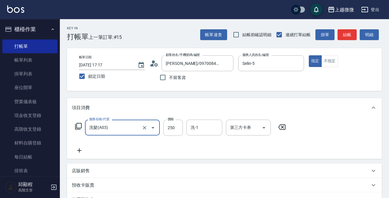
click at [79, 150] on icon at bounding box center [79, 151] width 4 height 4
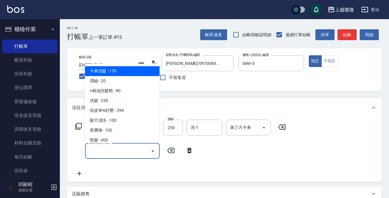
drag, startPoint x: 114, startPoint y: 150, endPoint x: 135, endPoint y: 140, distance: 23.4
click at [114, 150] on input "服務名稱/代號" at bounding box center [118, 151] width 61 height 10
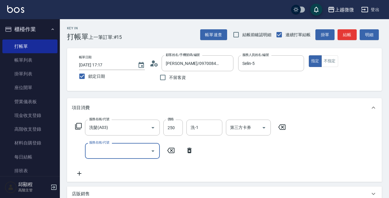
click at [133, 148] on input "服務名稱/代號" at bounding box center [118, 151] width 61 height 10
type input "[PERSON_NAME]"
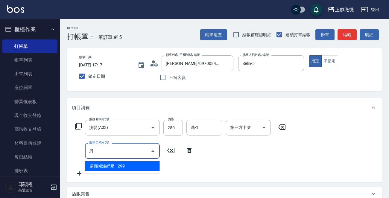
click at [129, 169] on span "肩頸精油紓壓 - 299" at bounding box center [122, 166] width 75 height 10
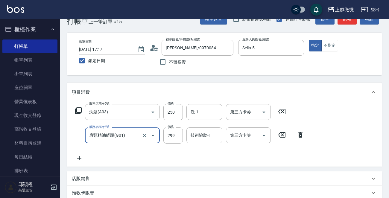
scroll to position [30, 0]
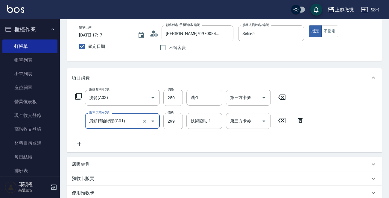
type input "肩頸精油紓壓(G01)"
click at [79, 143] on icon at bounding box center [79, 143] width 15 height 7
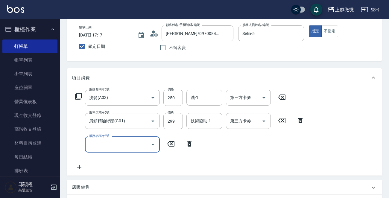
click at [97, 143] on input "服務名稱/代號" at bounding box center [118, 144] width 61 height 10
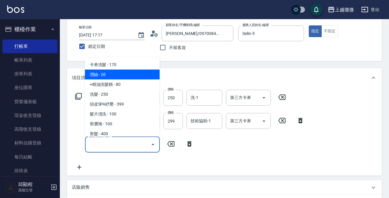
click at [118, 75] on span "潤絲 - 20" at bounding box center [122, 75] width 75 height 10
type input "潤絲(A01)"
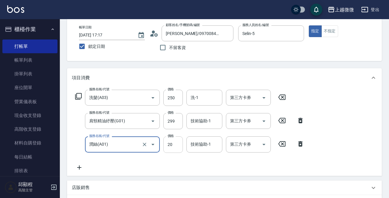
click at [172, 145] on input "20" at bounding box center [173, 145] width 19 height 16
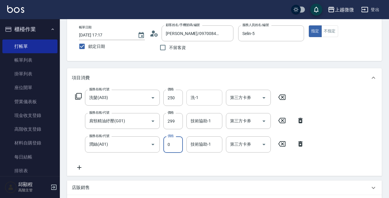
type input "0"
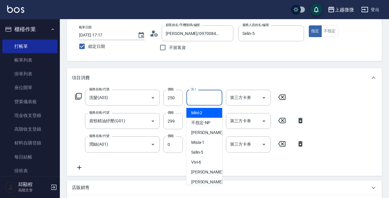
click at [212, 99] on input "洗-1" at bounding box center [204, 98] width 31 height 10
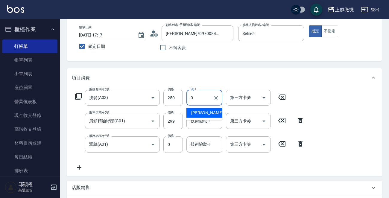
click at [208, 116] on div "[PERSON_NAME] -0" at bounding box center [205, 113] width 36 height 10
type input "[PERSON_NAME]-0"
click at [202, 125] on input "技術協助-1" at bounding box center [204, 121] width 31 height 10
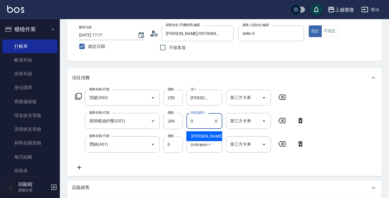
click at [203, 136] on div "[PERSON_NAME] -0" at bounding box center [205, 137] width 36 height 10
type input "[PERSON_NAME]-0"
click at [201, 149] on input "技術協助-1" at bounding box center [204, 144] width 31 height 10
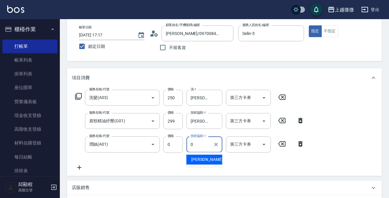
click at [206, 162] on div "[PERSON_NAME] -0" at bounding box center [205, 160] width 36 height 10
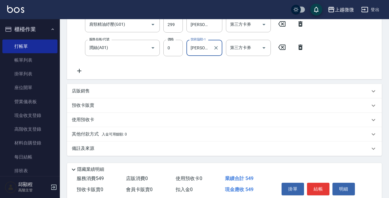
scroll to position [151, 0]
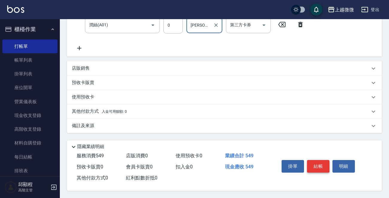
type input "[PERSON_NAME]-0"
click at [320, 167] on button "結帳" at bounding box center [318, 166] width 22 height 13
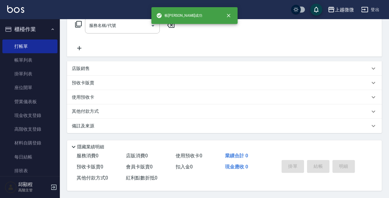
scroll to position [0, 0]
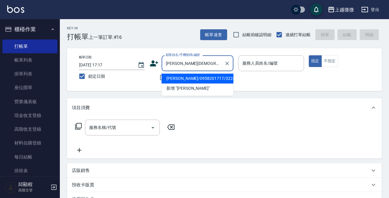
click at [195, 78] on li "[PERSON_NAME]/0958201717/3224" at bounding box center [198, 79] width 72 height 10
type input "[PERSON_NAME]/0958201717/3224"
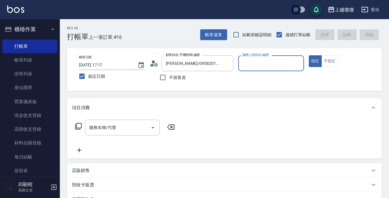
type input "Vivi-6"
click at [117, 130] on input "服務名稱/代號" at bounding box center [118, 128] width 61 height 10
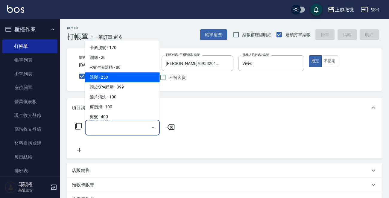
click at [123, 75] on span "洗髮 - 250" at bounding box center [122, 77] width 75 height 10
type input "洗髮(A03)"
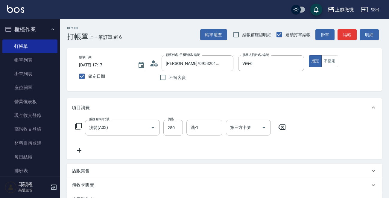
click at [72, 147] on icon at bounding box center [79, 150] width 15 height 7
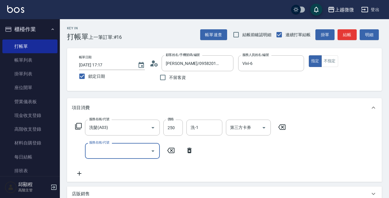
click at [103, 152] on input "服務名稱/代號" at bounding box center [118, 151] width 61 height 10
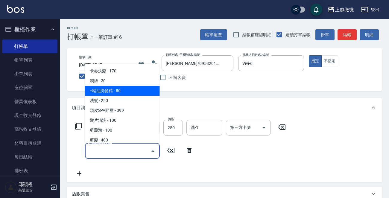
click at [188, 149] on icon at bounding box center [190, 150] width 4 height 5
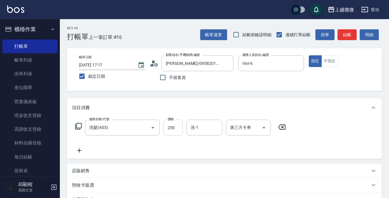
click at [174, 126] on input "250" at bounding box center [173, 128] width 19 height 16
click at [114, 126] on input "洗髮(A03)" at bounding box center [114, 128] width 53 height 10
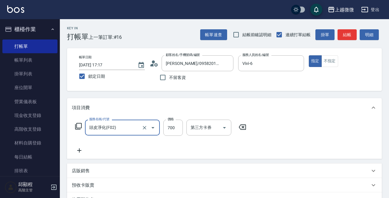
type input "頭皮淨化(F02)"
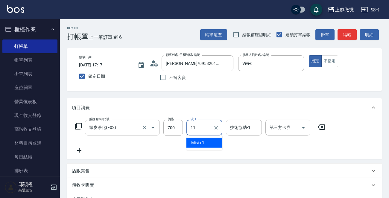
type input "[PERSON_NAME]-11"
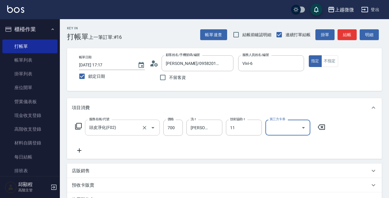
type input "[PERSON_NAME]-11"
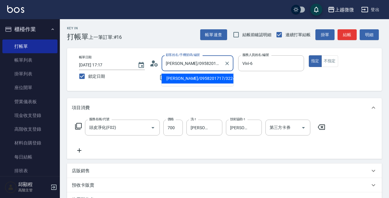
drag, startPoint x: 178, startPoint y: 63, endPoint x: 160, endPoint y: 64, distance: 17.7
click at [160, 64] on div "顧客姓名/手機號碼/編號 [PERSON_NAME]/0958201717/3224 顧客姓名/手機號碼/編號" at bounding box center [192, 63] width 84 height 16
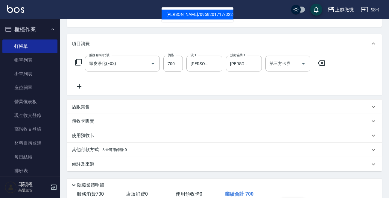
scroll to position [104, 0]
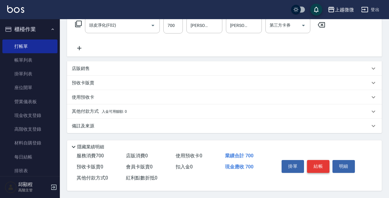
click at [321, 161] on button "結帳" at bounding box center [318, 166] width 22 height 13
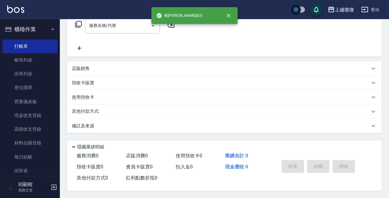
scroll to position [0, 0]
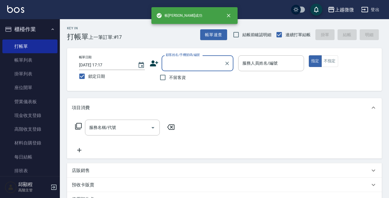
click at [183, 64] on input "顧客姓名/手機號碼/編號" at bounding box center [193, 63] width 58 height 10
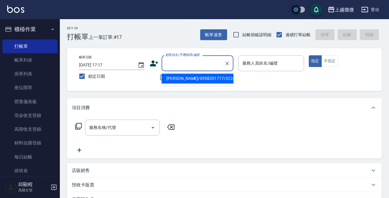
type input "ㄑ"
type input "廖"
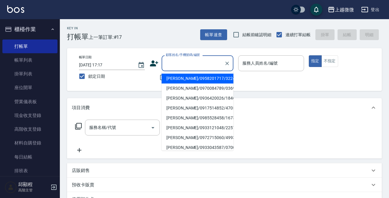
paste input "[PERSON_NAME]"
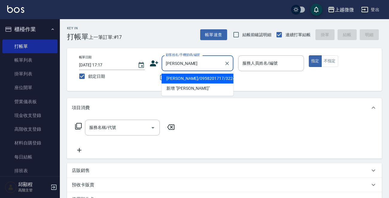
click at [195, 80] on li "[PERSON_NAME]/0958201717/3224" at bounding box center [198, 79] width 72 height 10
type input "[PERSON_NAME]/0958201717/3224"
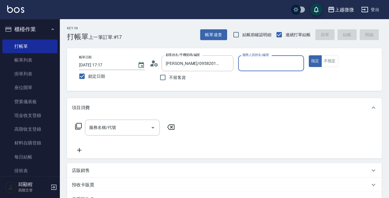
type input "Vivi-6"
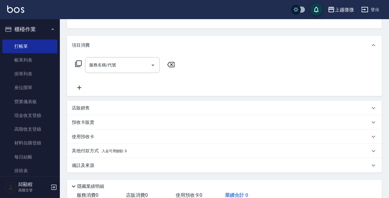
scroll to position [14, 0]
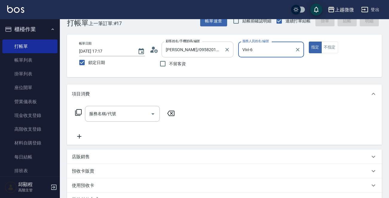
click at [177, 48] on input "[PERSON_NAME]/0958201717/3224" at bounding box center [193, 49] width 58 height 10
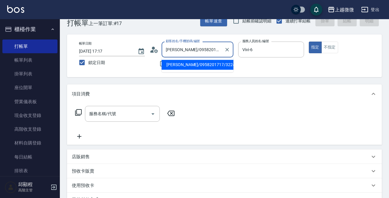
click at [177, 48] on input "[PERSON_NAME]/0958201717/3224" at bounding box center [193, 49] width 58 height 10
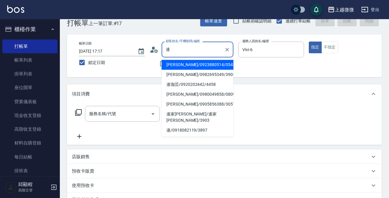
click at [182, 62] on li "[PERSON_NAME]/0923880514/0545" at bounding box center [198, 65] width 72 height 10
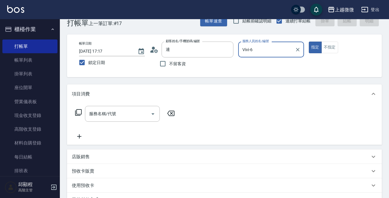
type input "[PERSON_NAME]/0923880514/0545"
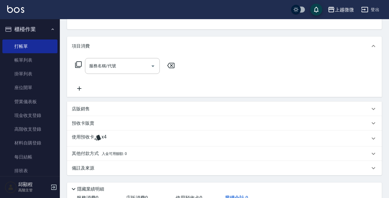
scroll to position [104, 0]
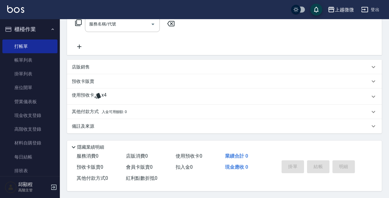
click at [79, 95] on p "使用預收卡" at bounding box center [83, 96] width 22 height 9
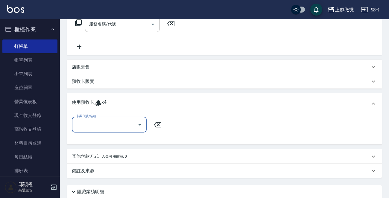
scroll to position [0, 0]
click at [99, 126] on input "卡券代號/名稱" at bounding box center [105, 125] width 61 height 10
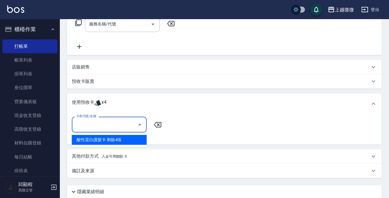
click at [120, 139] on div "酸性蛋白護髮卡 剩餘4張" at bounding box center [109, 140] width 75 height 10
type input "酸性蛋白護髮卡"
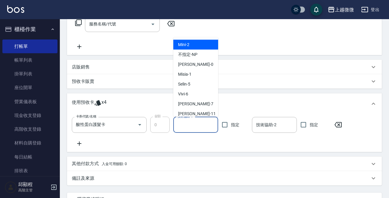
click at [194, 125] on input "技術協助-1" at bounding box center [196, 125] width 40 height 10
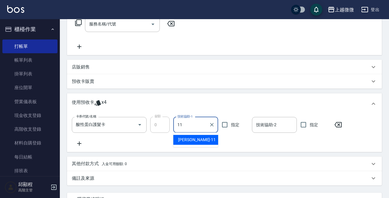
click at [197, 138] on div "[PERSON_NAME] -11" at bounding box center [195, 140] width 45 height 10
type input "[PERSON_NAME]-11"
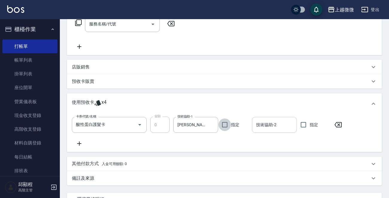
click at [290, 126] on input "技術協助-2" at bounding box center [275, 125] width 40 height 10
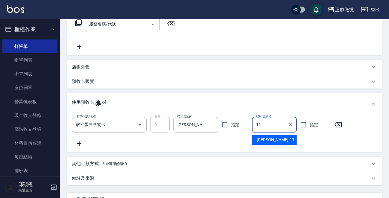
click at [266, 141] on span "[PERSON_NAME] -11" at bounding box center [276, 140] width 38 height 6
type input "[PERSON_NAME]-11"
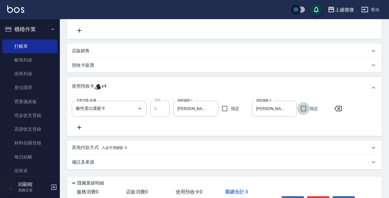
click at [84, 163] on p "備註及來源" at bounding box center [83, 162] width 22 height 6
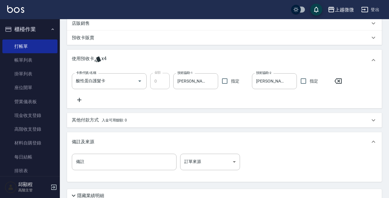
scroll to position [180, 0]
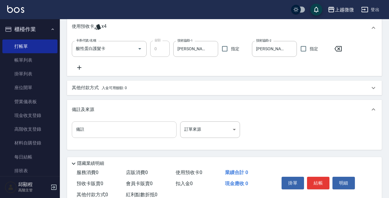
click at [117, 129] on input "備註" at bounding box center [124, 130] width 105 height 16
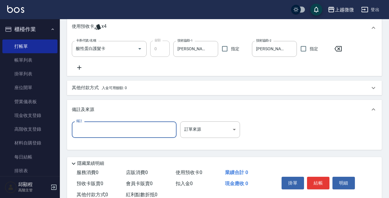
paste input "[PERSON_NAME]"
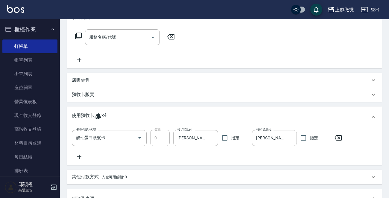
scroll to position [198, 0]
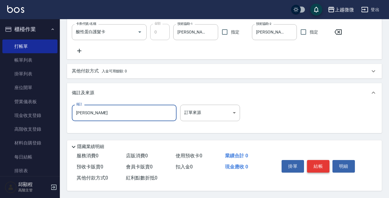
type input "[PERSON_NAME]"
click at [320, 166] on button "結帳" at bounding box center [318, 166] width 22 height 13
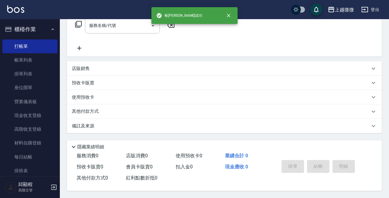
scroll to position [0, 0]
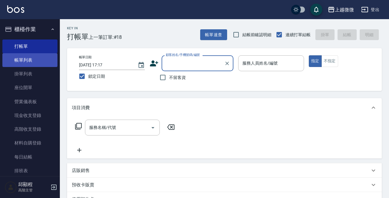
click at [33, 56] on link "帳單列表" at bounding box center [29, 60] width 55 height 14
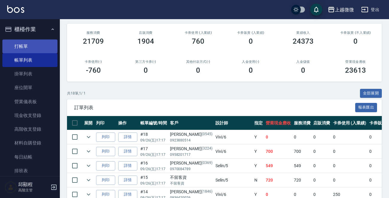
scroll to position [60, 0]
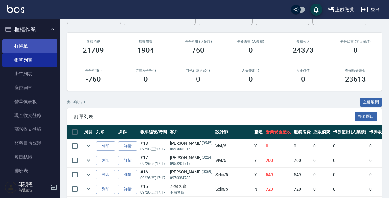
click at [33, 43] on link "打帳單" at bounding box center [29, 47] width 55 height 14
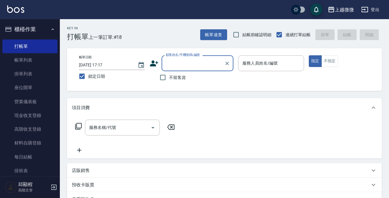
click at [185, 64] on input "顧客姓名/手機號碼/編號" at bounding box center [193, 63] width 58 height 10
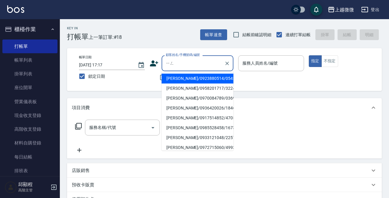
type input "營"
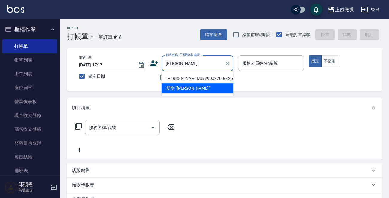
click at [187, 81] on li "[PERSON_NAME]/0979902200/4263" at bounding box center [198, 79] width 72 height 10
type input "[PERSON_NAME]/0979902200/4263"
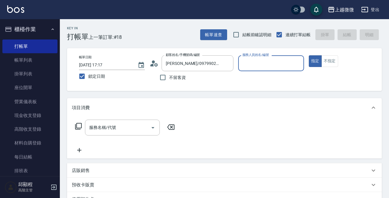
click at [99, 131] on input "服務名稱/代號" at bounding box center [118, 128] width 61 height 10
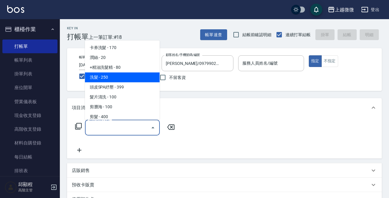
click at [118, 80] on span "洗髮 - 250" at bounding box center [122, 77] width 75 height 10
type input "洗髮(A03)"
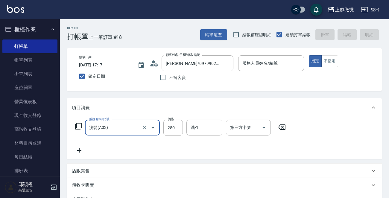
click at [81, 150] on icon at bounding box center [79, 150] width 15 height 7
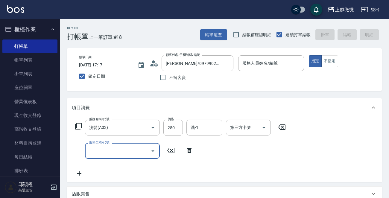
click at [96, 152] on input "服務名稱/代號" at bounding box center [118, 151] width 61 height 10
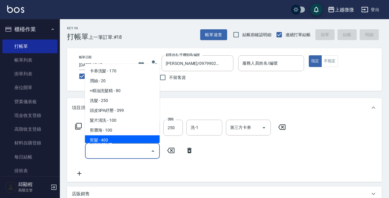
click at [117, 137] on span "剪髮 - 400" at bounding box center [122, 141] width 75 height 10
type input "剪髮(B02)"
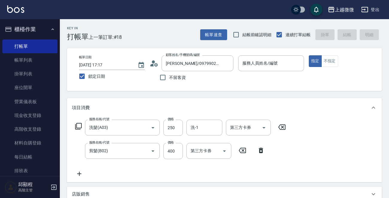
click at [78, 176] on icon at bounding box center [79, 173] width 15 height 7
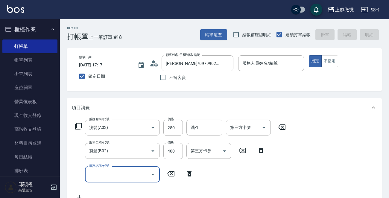
click at [108, 181] on div "服務名稱/代號" at bounding box center [122, 175] width 75 height 16
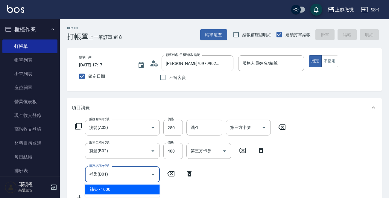
type input "補染(D01)"
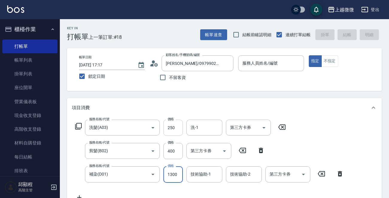
type input "1300"
click at [176, 129] on input "250" at bounding box center [173, 128] width 19 height 16
type input "300"
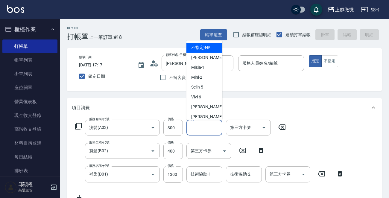
click at [209, 126] on input "洗-1" at bounding box center [204, 128] width 31 height 10
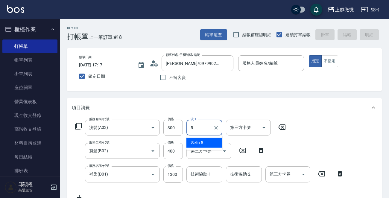
drag, startPoint x: 203, startPoint y: 141, endPoint x: 220, endPoint y: 150, distance: 19.6
click at [203, 141] on span "Selin -5" at bounding box center [197, 143] width 12 height 6
type input "Selin-5"
click at [201, 176] on div "技術協助-1 技術協助-1" at bounding box center [205, 175] width 36 height 16
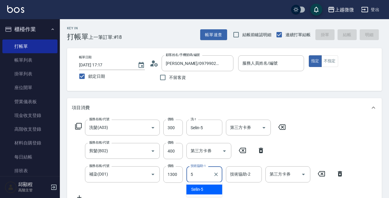
click at [205, 189] on div "Selin -5" at bounding box center [205, 190] width 36 height 10
type input "Selin-5"
click at [249, 176] on div "技術協助-2 技術協助-2" at bounding box center [244, 175] width 36 height 16
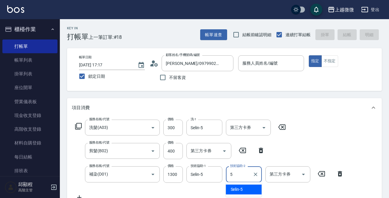
click at [241, 189] on span "Selin -5" at bounding box center [237, 190] width 12 height 6
type input "Selin-5"
click at [281, 61] on input "服務人員姓名/編號" at bounding box center [271, 63] width 61 height 10
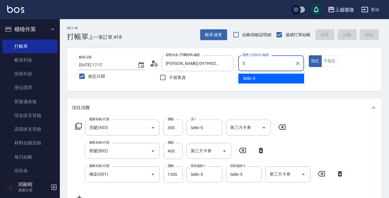
click at [256, 79] on div "Selin -5" at bounding box center [271, 79] width 66 height 10
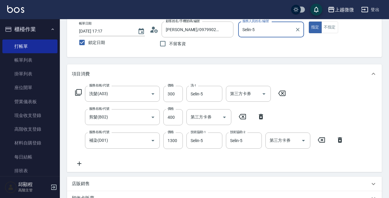
scroll to position [151, 0]
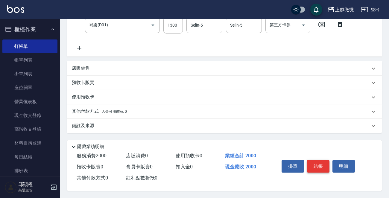
type input "Selin-5"
click at [325, 166] on button "結帳" at bounding box center [318, 166] width 22 height 13
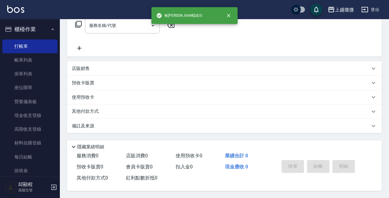
scroll to position [0, 0]
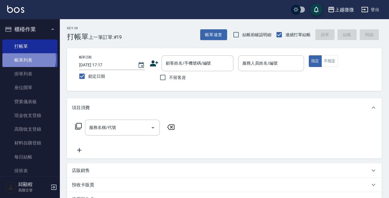
click at [22, 59] on link "帳單列表" at bounding box center [29, 60] width 55 height 14
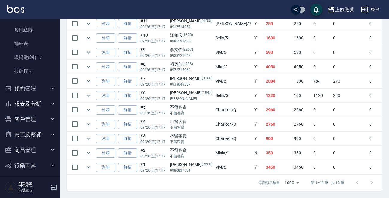
scroll to position [147, 0]
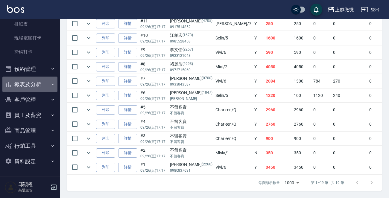
click at [46, 86] on button "報表及分析" at bounding box center [29, 85] width 55 height 16
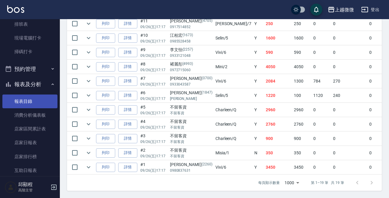
click at [28, 98] on link "報表目錄" at bounding box center [29, 102] width 55 height 14
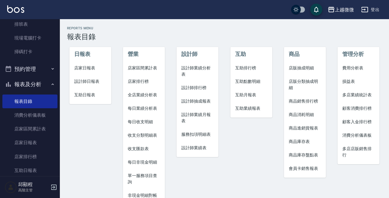
click at [91, 68] on span "店家日報表" at bounding box center [90, 68] width 32 height 6
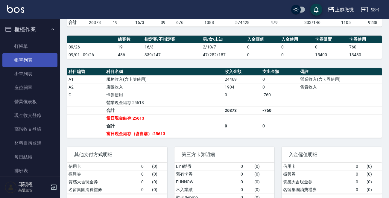
click at [22, 60] on link "帳單列表" at bounding box center [29, 60] width 55 height 14
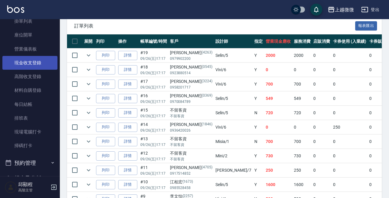
scroll to position [120, 0]
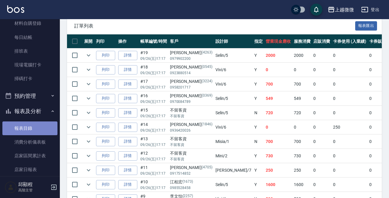
click at [35, 126] on link "報表目錄" at bounding box center [29, 129] width 55 height 14
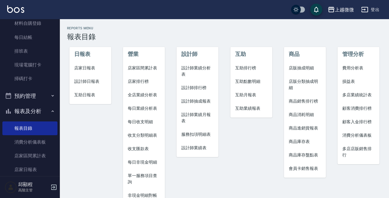
click at [93, 68] on span "店家日報表" at bounding box center [90, 68] width 32 height 6
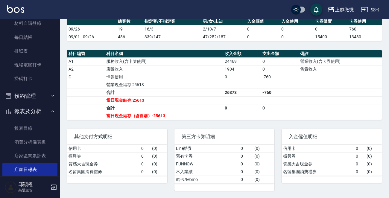
scroll to position [201, 0]
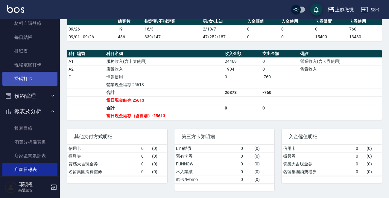
click at [32, 78] on link "掃碼打卡" at bounding box center [29, 79] width 55 height 14
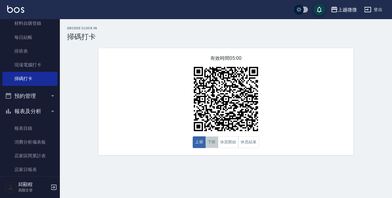
click at [211, 142] on button "下班" at bounding box center [211, 143] width 13 height 12
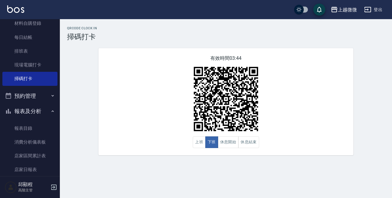
click at [128, 58] on div "有效時間 03:44 上班 下班 休息開始 休息結束" at bounding box center [226, 101] width 255 height 107
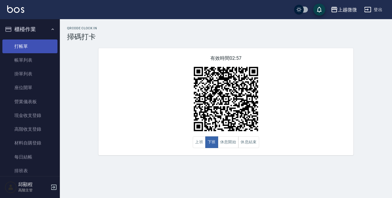
click at [24, 47] on link "打帳單" at bounding box center [29, 47] width 55 height 14
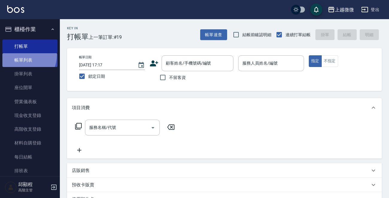
click at [19, 55] on link "帳單列表" at bounding box center [29, 60] width 55 height 14
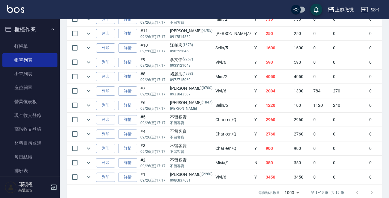
scroll to position [300, 0]
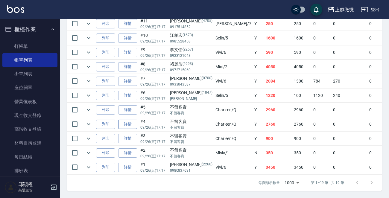
click at [129, 120] on link "詳情" at bounding box center [127, 124] width 19 height 9
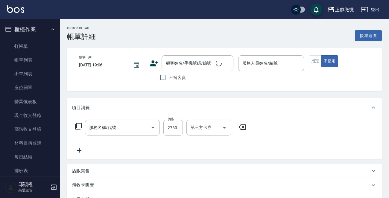
type input "[DATE] 17:17"
checkbox input "true"
type input "Charleen-Q"
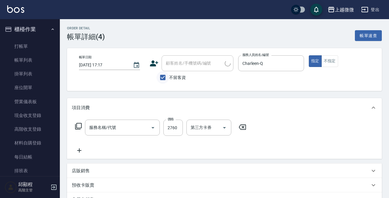
type input "修甲(K01)"
drag, startPoint x: 162, startPoint y: 77, endPoint x: 174, endPoint y: 64, distance: 18.1
click at [163, 77] on input "不留客資" at bounding box center [163, 77] width 13 height 13
checkbox input "false"
click at [174, 64] on div "顧客姓名/手機號碼/編號 顧客姓名/手機號碼/編號" at bounding box center [198, 63] width 72 height 16
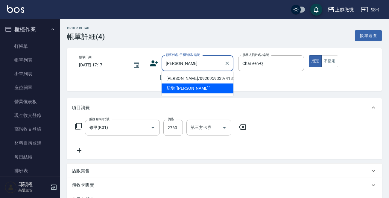
click at [208, 78] on li "[PERSON_NAME]/0920959339/4183" at bounding box center [198, 79] width 72 height 10
type input "[PERSON_NAME]/0920959339/4183"
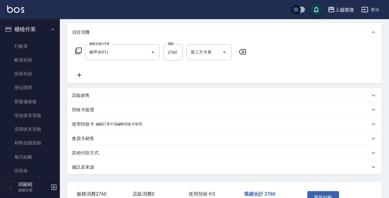
scroll to position [115, 0]
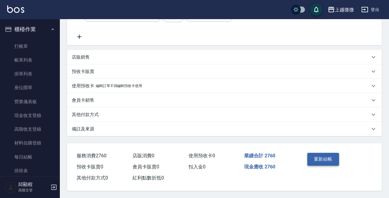
click at [319, 155] on button "重新結帳" at bounding box center [324, 159] width 32 height 13
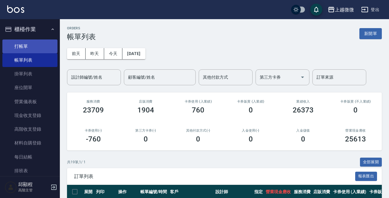
click at [31, 48] on link "打帳單" at bounding box center [29, 47] width 55 height 14
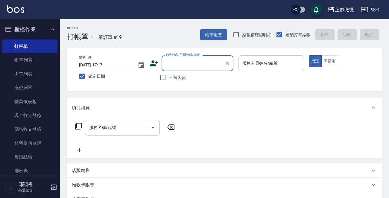
click at [262, 62] on input "服務人員姓名/編號" at bounding box center [271, 63] width 61 height 10
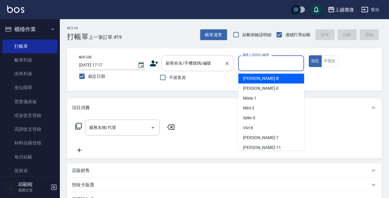
click at [196, 65] on div "顧客姓名/手機號碼/編號 顧客姓名/手機號碼/編號" at bounding box center [198, 63] width 72 height 16
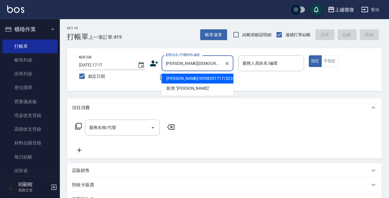
click at [196, 80] on li "[PERSON_NAME]/0958201717/3224" at bounding box center [198, 79] width 72 height 10
type input "[PERSON_NAME]/0958201717/3224"
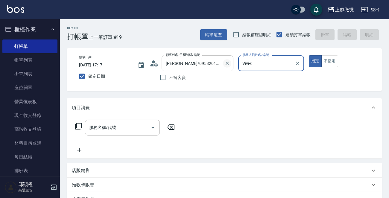
drag, startPoint x: 268, startPoint y: 57, endPoint x: 230, endPoint y: 62, distance: 38.4
click at [230, 62] on div "帳單日期 [DATE] 17:17 鎖定日期 顧客姓名/手機號碼/編號 [PERSON_NAME]/0958201717/3224 顧客姓名/手機號碼/編號 …" at bounding box center [224, 69] width 301 height 28
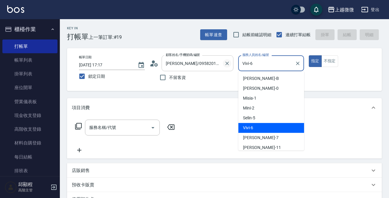
drag, startPoint x: 258, startPoint y: 60, endPoint x: 225, endPoint y: 61, distance: 33.0
click at [225, 61] on div "帳單日期 [DATE] 17:17 鎖定日期 顧客姓名/手機號碼/編號 [PERSON_NAME]/0958201717/3224 顧客姓名/手機號碼/編號 …" at bounding box center [224, 69] width 301 height 28
type input "ㄊ"
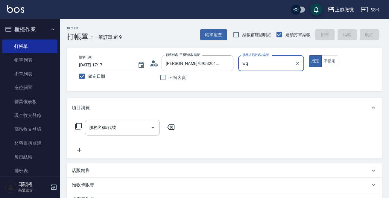
type input "w"
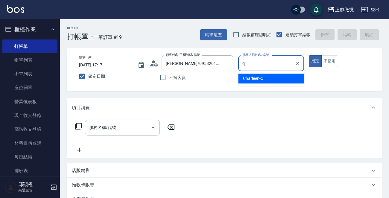
click at [262, 79] on span "Charleen -Q" at bounding box center [253, 78] width 21 height 6
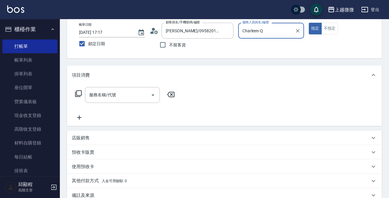
scroll to position [60, 0]
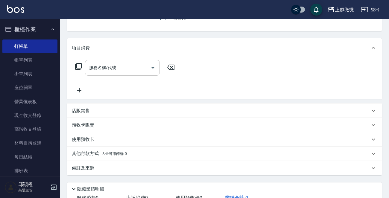
type input "Charleen-Q"
click at [120, 69] on input "服務名稱/代號" at bounding box center [118, 68] width 61 height 10
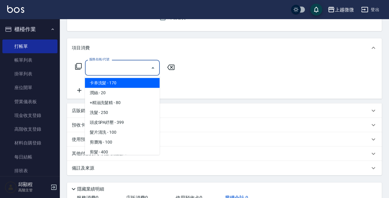
type input "v"
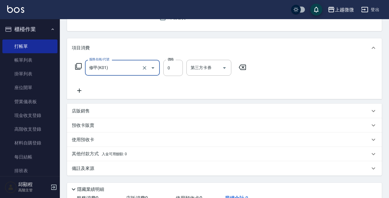
type input "修甲(K01)"
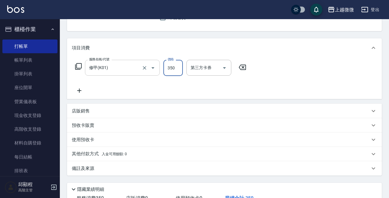
type input "350"
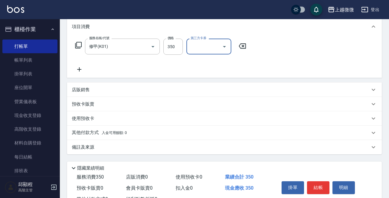
scroll to position [104, 0]
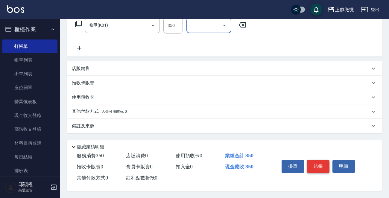
click at [318, 167] on button "結帳" at bounding box center [318, 166] width 22 height 13
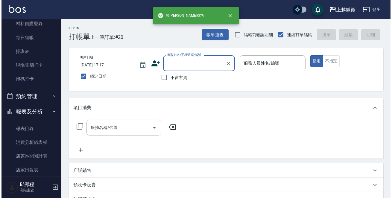
scroll to position [120, 0]
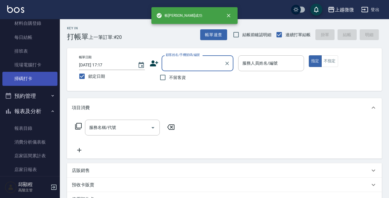
click at [27, 78] on link "掃碼打卡" at bounding box center [29, 79] width 55 height 14
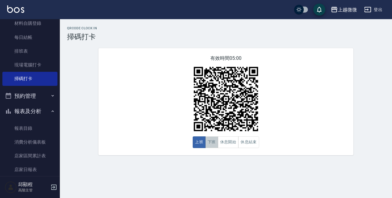
click at [211, 141] on button "下班" at bounding box center [211, 143] width 13 height 12
